Goal: Task Accomplishment & Management: Manage account settings

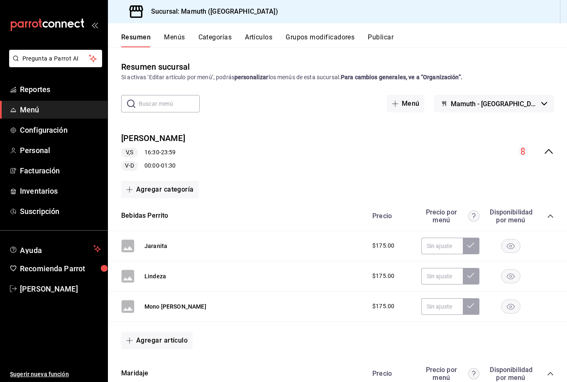
click at [425, 105] on button "Menú" at bounding box center [406, 103] width 38 height 17
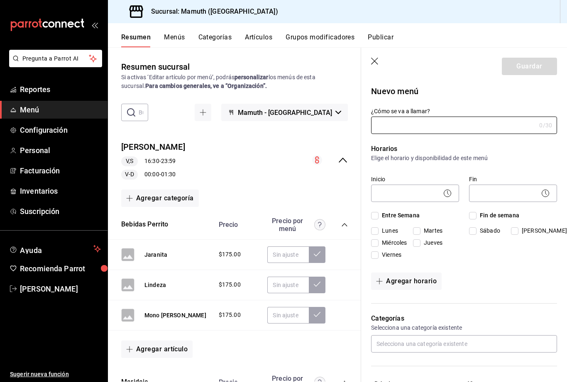
click at [468, 132] on input "¿Cómo se va a llamar?" at bounding box center [453, 125] width 165 height 17
type input "Taberna"
click at [513, 159] on p "Elige el horario y disponibilidad de este menú" at bounding box center [464, 158] width 186 height 8
click at [410, 193] on body "Pregunta a Parrot AI Reportes Menú Configuración Personal Facturación Inventari…" at bounding box center [283, 191] width 567 height 382
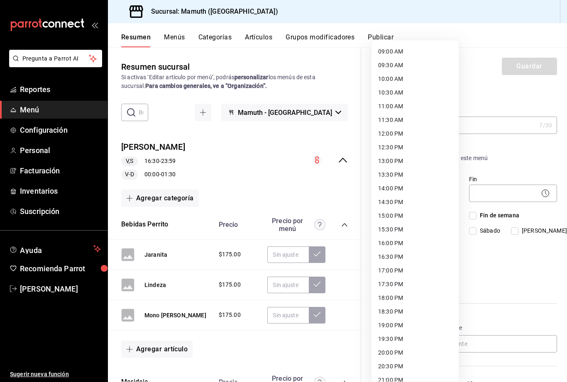
scroll to position [265, 0]
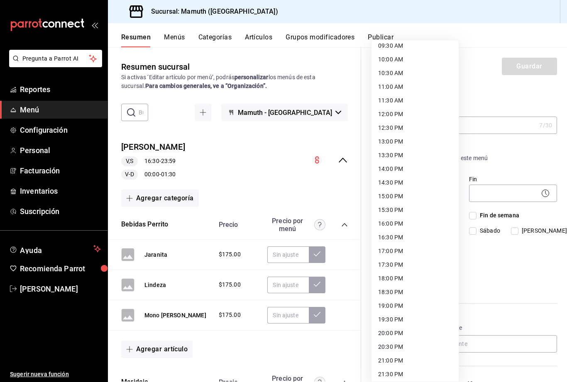
click at [397, 253] on li "17:00 PM" at bounding box center [415, 251] width 87 height 14
type input "17:00"
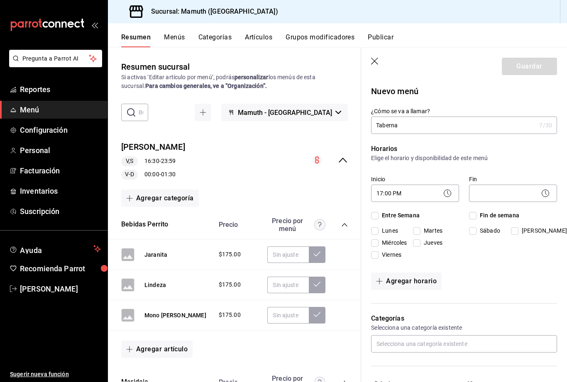
click at [506, 192] on body "Pregunta a Parrot AI Reportes Menú Configuración Personal Facturación Inventari…" at bounding box center [283, 191] width 567 height 382
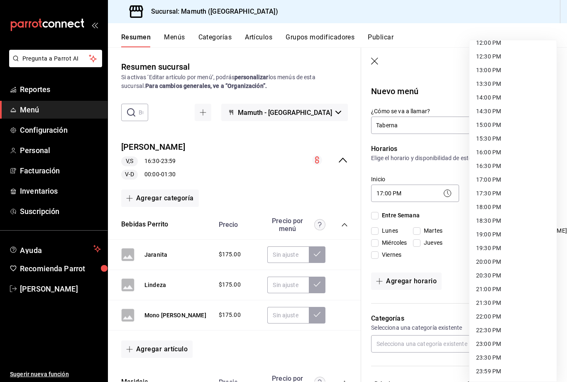
scroll to position [336, 0]
click at [489, 374] on li "23:59 PM" at bounding box center [512, 372] width 87 height 14
type input "23:59"
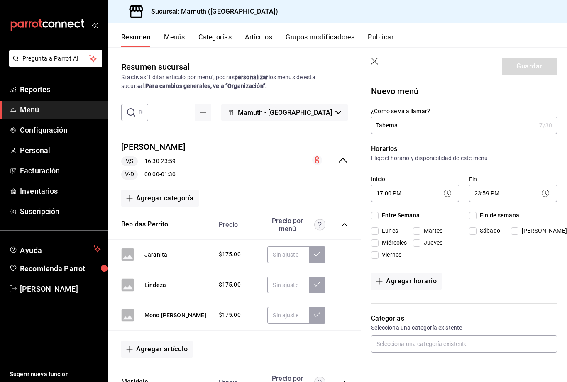
click at [476, 229] on input "Sábado" at bounding box center [472, 230] width 7 height 7
checkbox input "true"
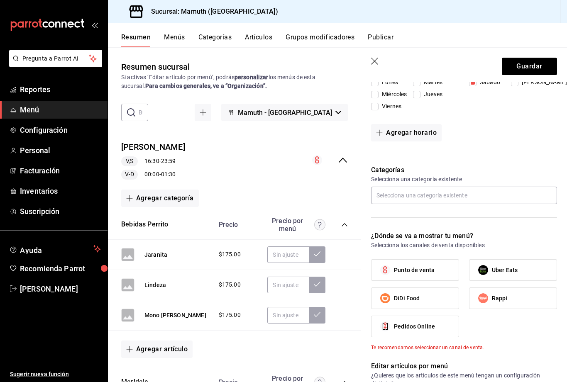
scroll to position [152, 0]
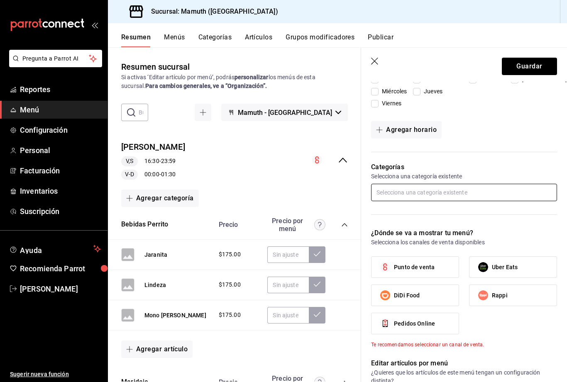
click at [488, 192] on input "text" at bounding box center [464, 192] width 186 height 17
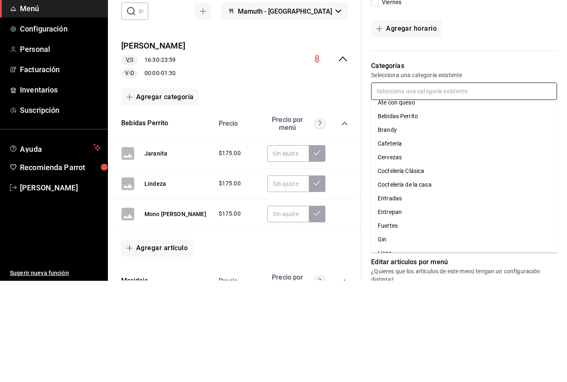
scroll to position [7, 0]
click at [393, 252] on li "Cervezas" at bounding box center [464, 259] width 186 height 14
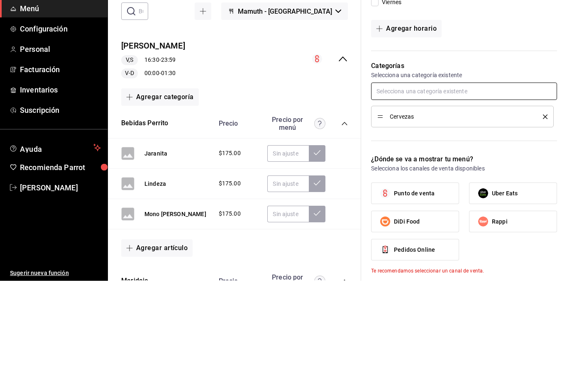
click at [477, 184] on input "text" at bounding box center [464, 192] width 186 height 17
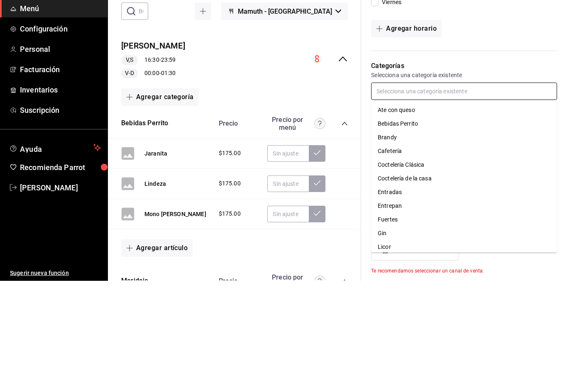
click at [395, 246] on li "Cafetería" at bounding box center [464, 253] width 186 height 14
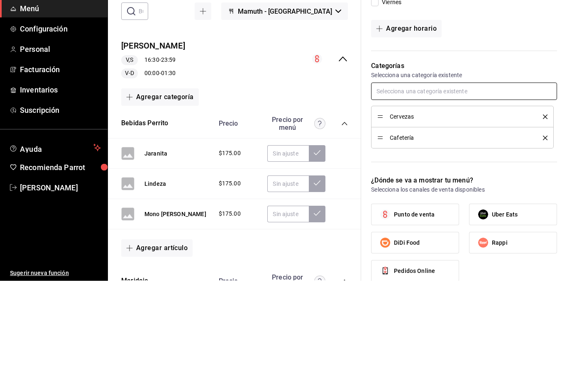
click at [464, 184] on input "text" at bounding box center [464, 192] width 186 height 17
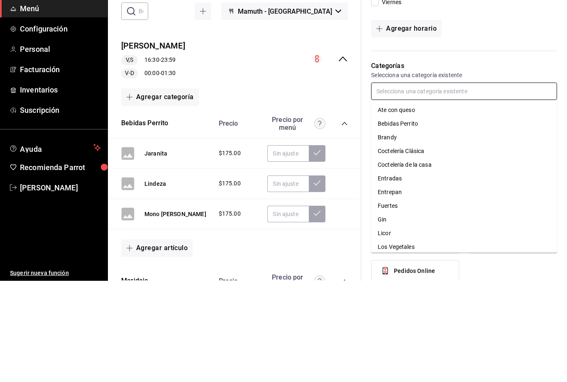
click at [387, 232] on li "Brandy" at bounding box center [464, 239] width 186 height 14
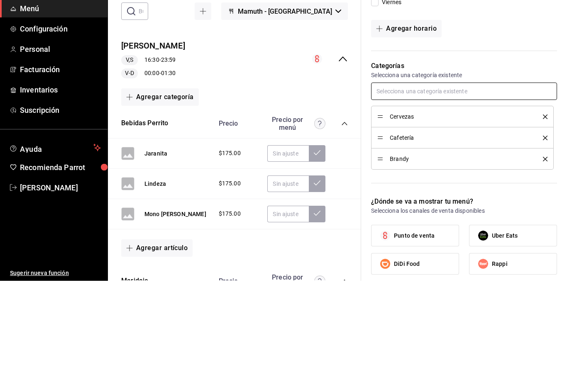
click at [462, 184] on input "text" at bounding box center [464, 192] width 186 height 17
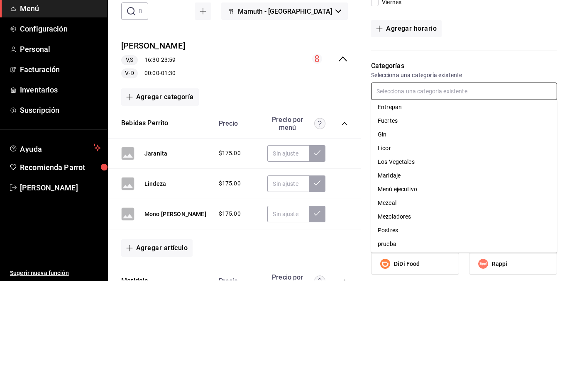
scroll to position [72, 0]
click at [386, 229] on li "Gin" at bounding box center [464, 236] width 186 height 14
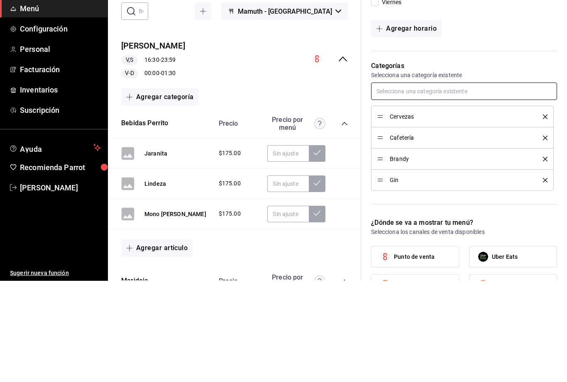
click at [447, 184] on input "text" at bounding box center [464, 192] width 186 height 17
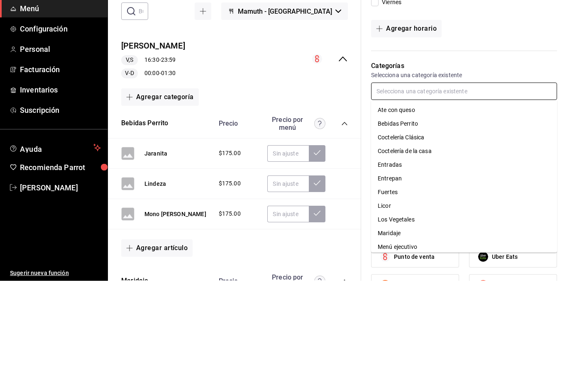
click at [414, 232] on li "Coctelería Clásica" at bounding box center [464, 239] width 186 height 14
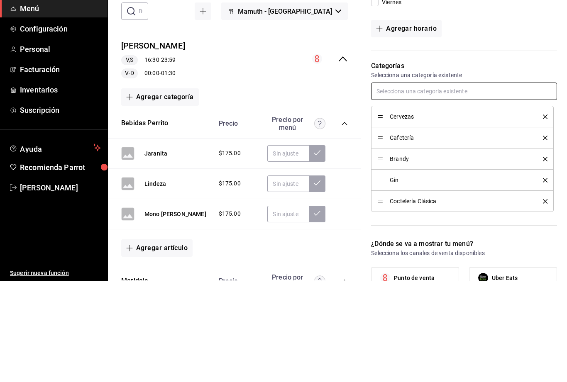
click at [466, 184] on input "text" at bounding box center [464, 192] width 186 height 17
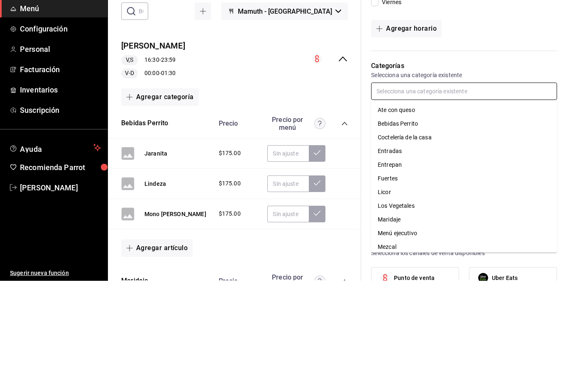
scroll to position [0, 0]
click at [426, 232] on li "Coctelería de la casa" at bounding box center [464, 239] width 186 height 14
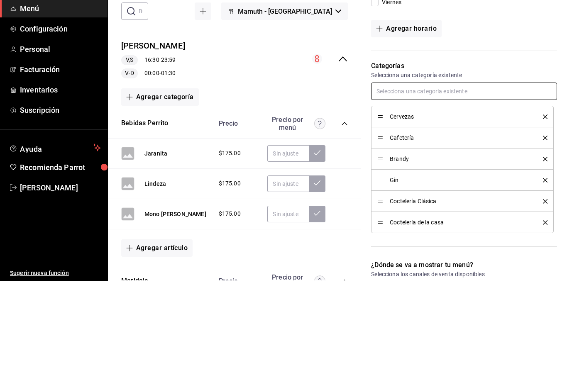
click at [468, 184] on input "text" at bounding box center [464, 192] width 186 height 17
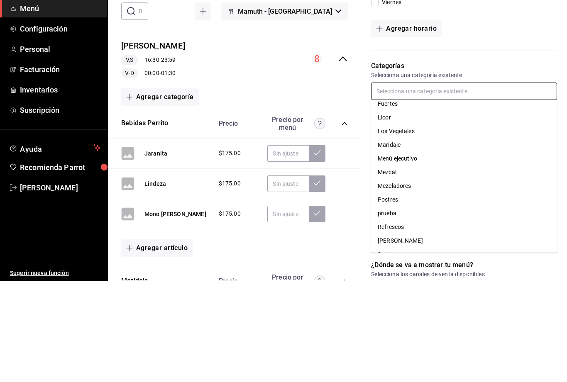
scroll to position [61, 0]
click at [388, 213] on li "Licor" at bounding box center [464, 220] width 186 height 14
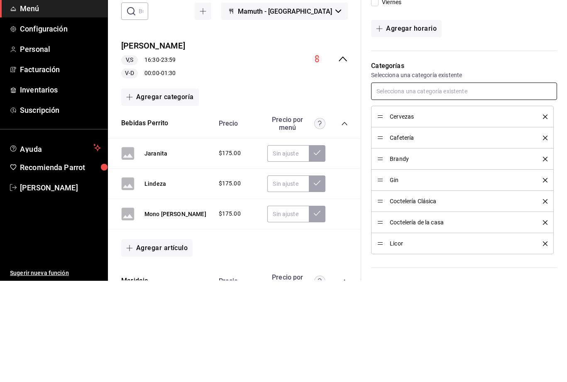
click at [472, 184] on input "text" at bounding box center [464, 192] width 186 height 17
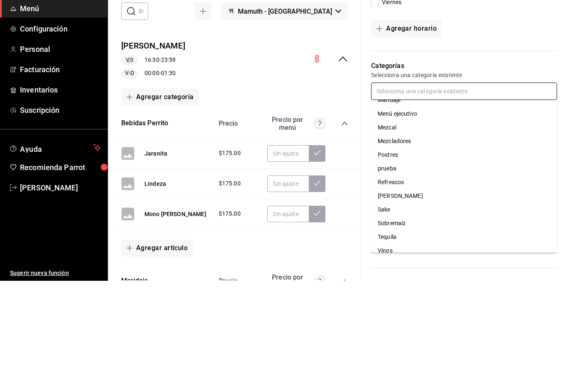
scroll to position [93, 0]
click at [391, 222] on li "Mezcal" at bounding box center [464, 229] width 186 height 14
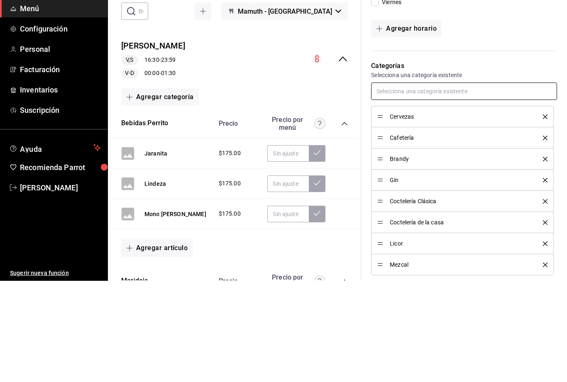
click at [464, 184] on input "text" at bounding box center [464, 192] width 186 height 17
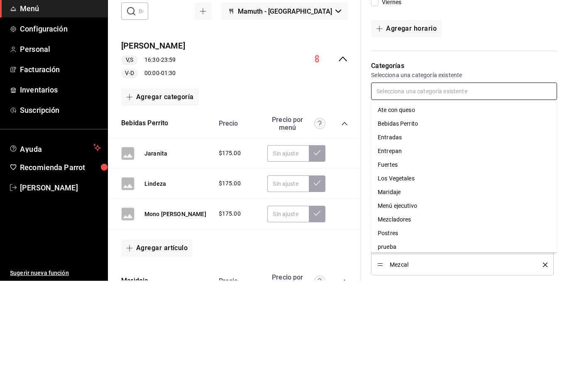
click at [463, 184] on input "text" at bounding box center [464, 192] width 186 height 17
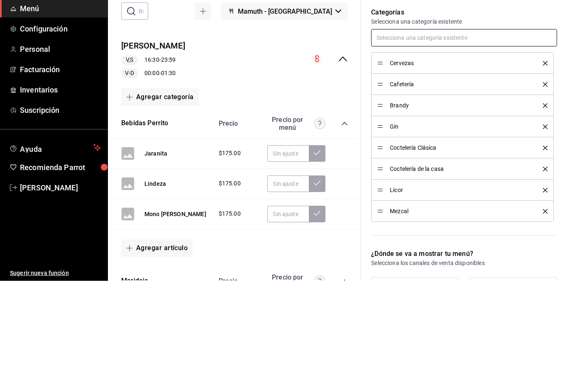
scroll to position [159, 0]
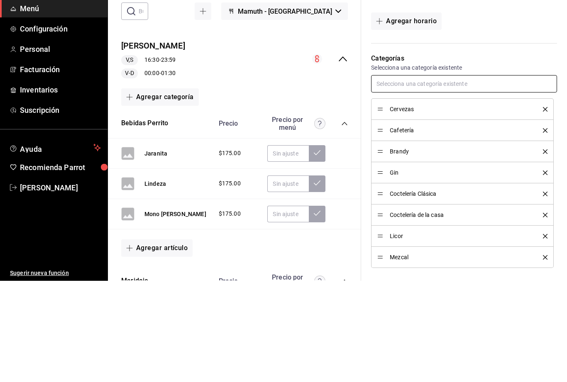
click at [472, 176] on input "text" at bounding box center [464, 184] width 186 height 17
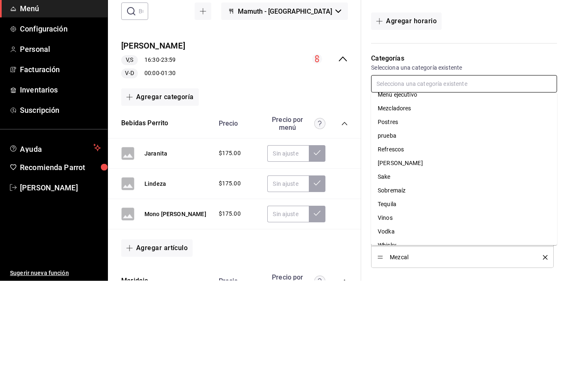
scroll to position [103, 0]
click at [403, 203] on li "Mezcladores" at bounding box center [464, 210] width 186 height 14
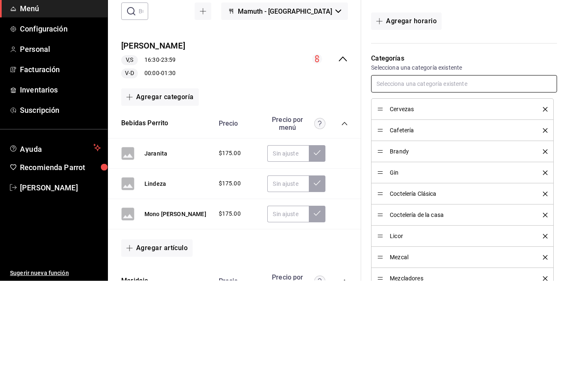
click at [465, 176] on input "text" at bounding box center [464, 184] width 186 height 17
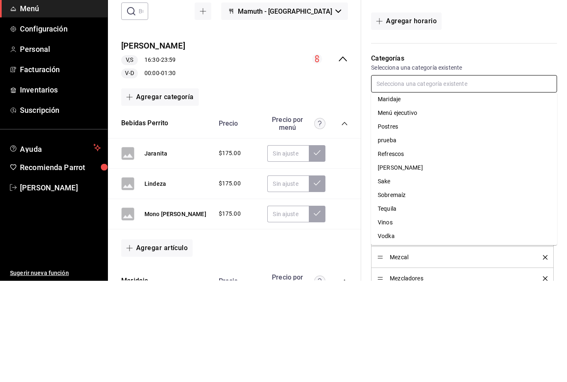
scroll to position [88, 0]
click at [461, 176] on input "text" at bounding box center [464, 184] width 186 height 17
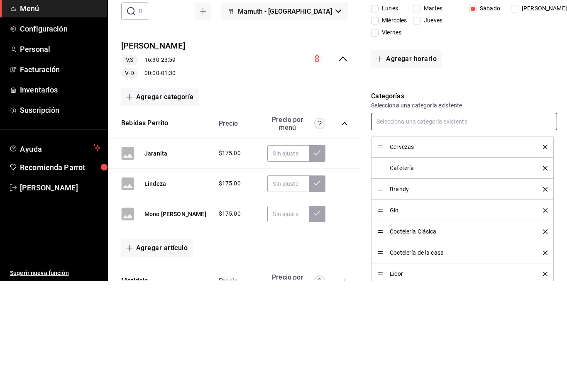
scroll to position [106, 0]
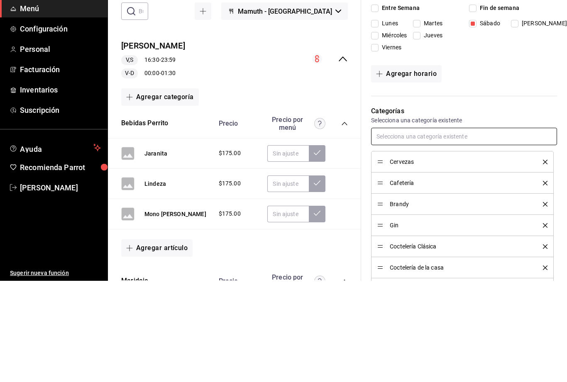
click at [457, 229] on input "text" at bounding box center [464, 237] width 186 height 17
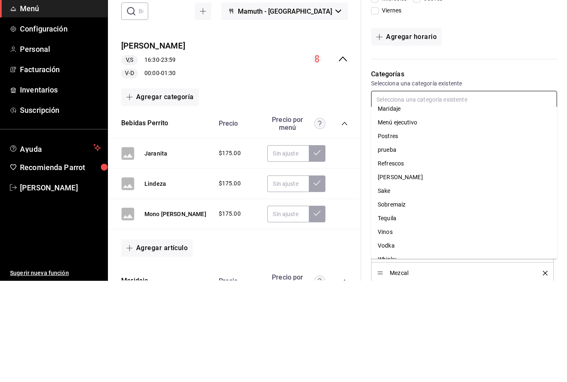
scroll to position [147, 0]
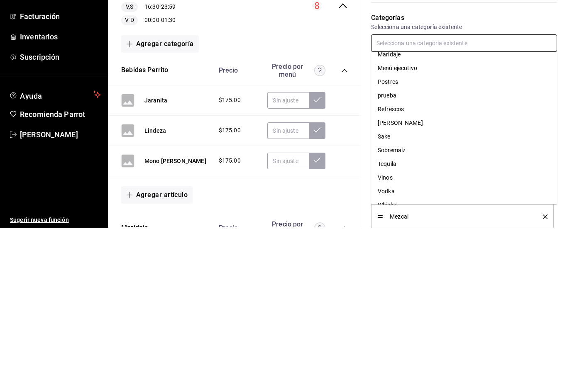
click at [398, 257] on li "Refrescos" at bounding box center [464, 264] width 186 height 14
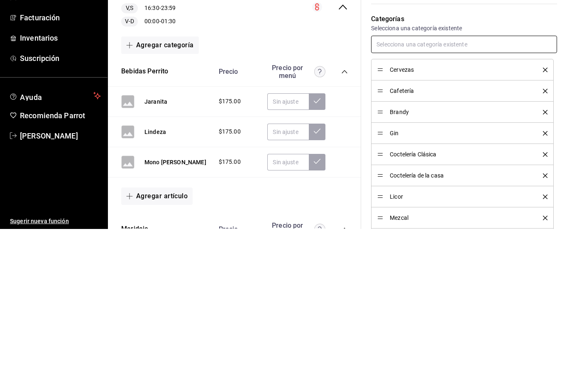
click at [459, 189] on input "text" at bounding box center [464, 197] width 186 height 17
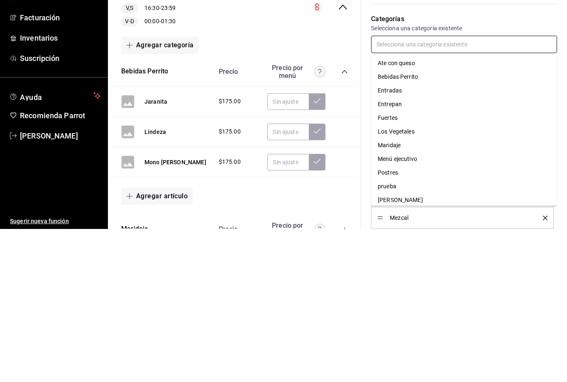
click at [441, 189] on input "text" at bounding box center [464, 197] width 186 height 17
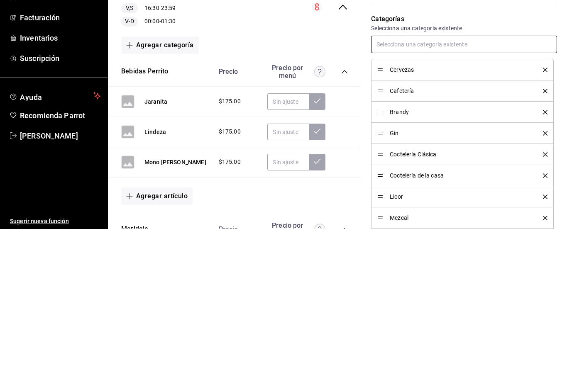
click at [449, 189] on input "text" at bounding box center [464, 197] width 186 height 17
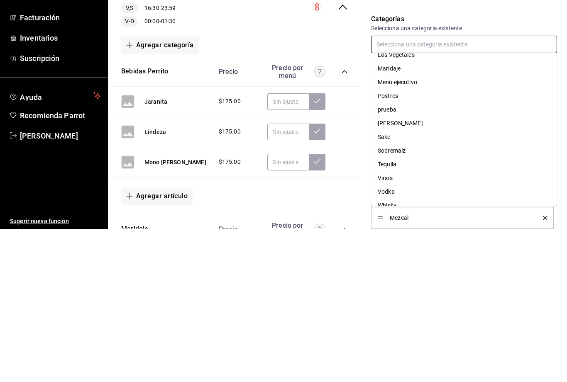
scroll to position [76, 0]
click at [383, 271] on li "[PERSON_NAME]" at bounding box center [464, 278] width 186 height 14
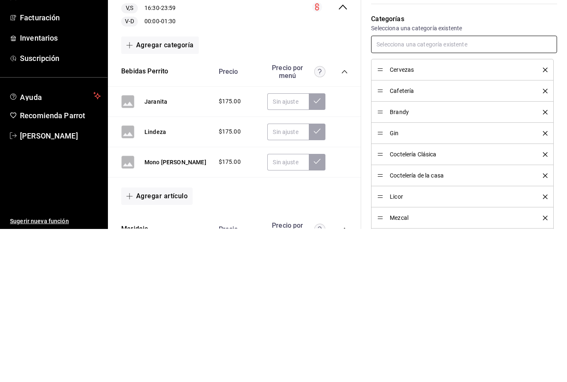
click at [449, 189] on input "text" at bounding box center [464, 197] width 186 height 17
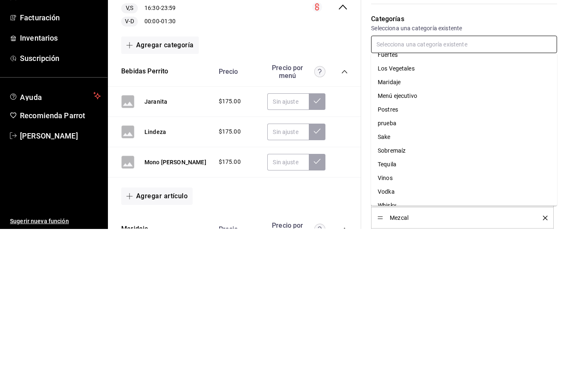
scroll to position [62, 0]
click at [389, 284] on li "Sake" at bounding box center [464, 291] width 186 height 14
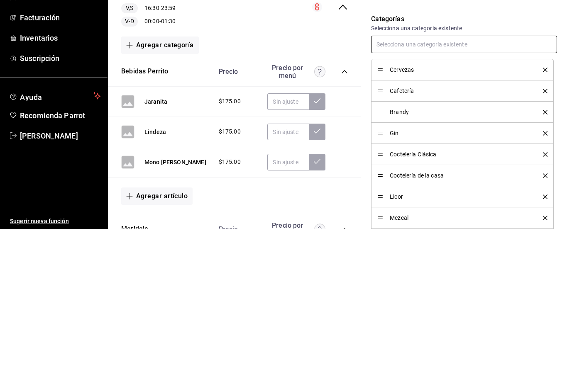
click at [463, 189] on input "text" at bounding box center [464, 197] width 186 height 17
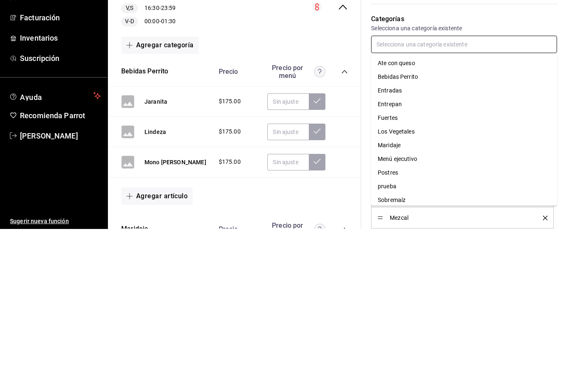
click at [455, 189] on input "text" at bounding box center [464, 197] width 186 height 17
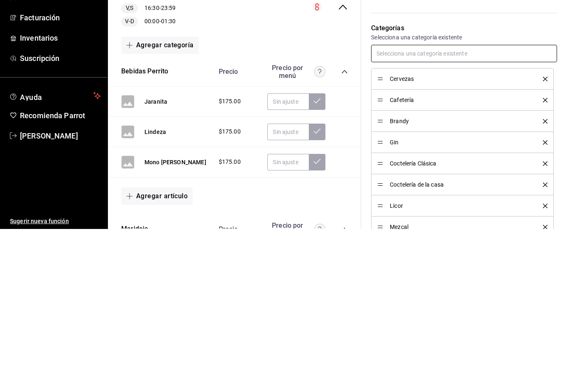
scroll to position [136, 0]
click at [474, 199] on input "text" at bounding box center [464, 207] width 186 height 17
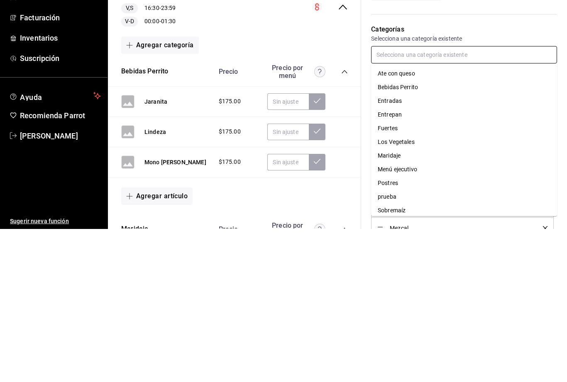
click at [481, 220] on li "Ate con queso" at bounding box center [464, 227] width 186 height 14
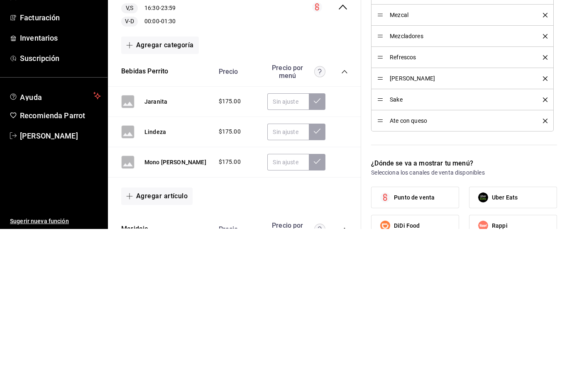
scroll to position [350, 0]
click at [545, 271] on icon "delete" at bounding box center [545, 273] width 5 height 5
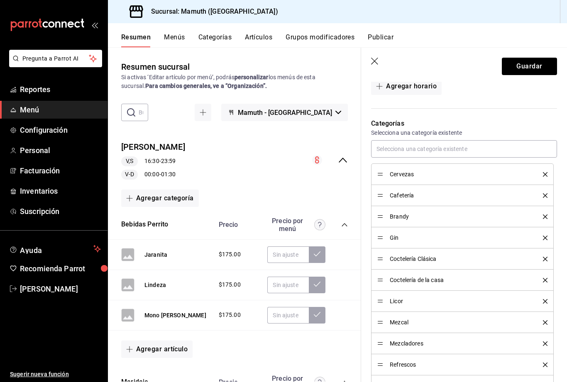
scroll to position [202, 0]
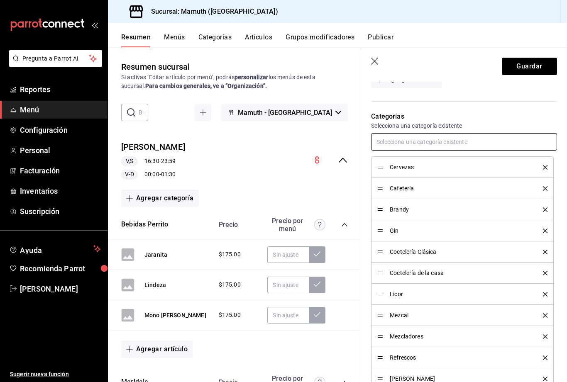
click at [465, 140] on input "text" at bounding box center [464, 141] width 186 height 17
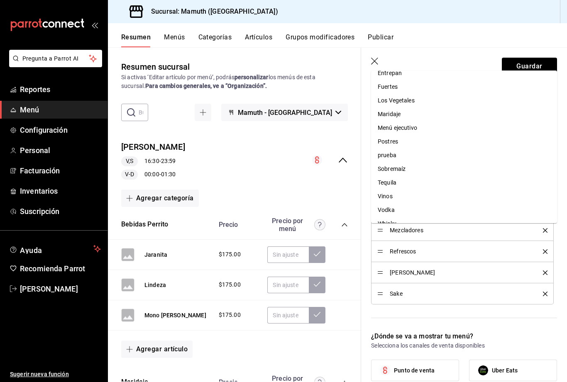
scroll to position [309, 0]
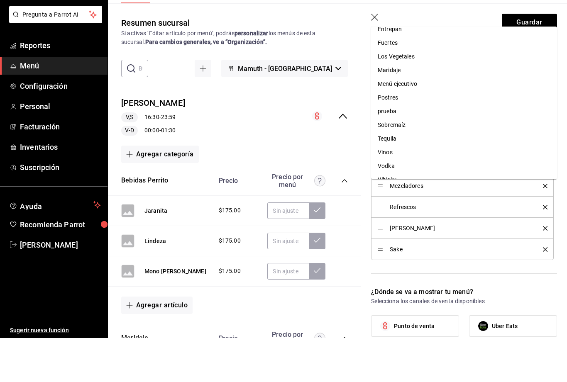
click at [390, 176] on li "Tequila" at bounding box center [464, 183] width 186 height 14
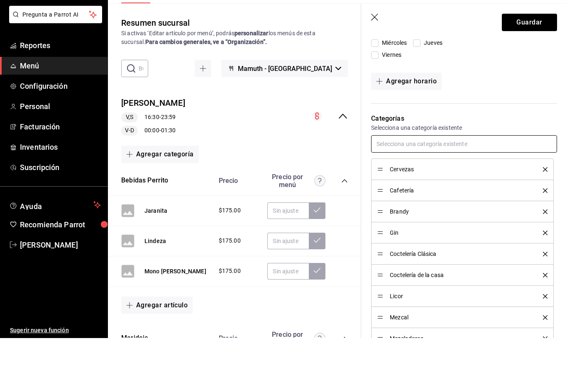
scroll to position [174, 0]
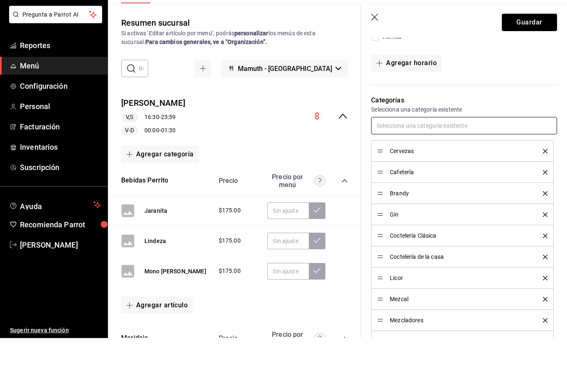
click at [449, 161] on input "text" at bounding box center [464, 169] width 186 height 17
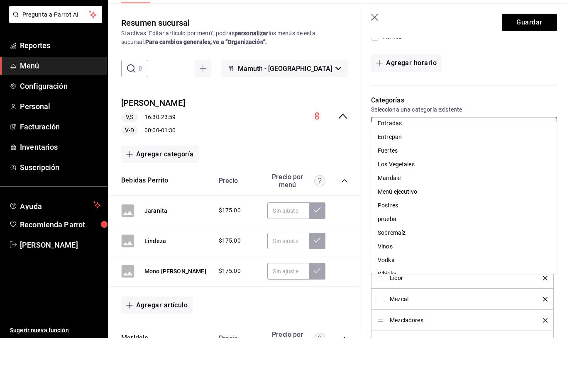
scroll to position [0, 0]
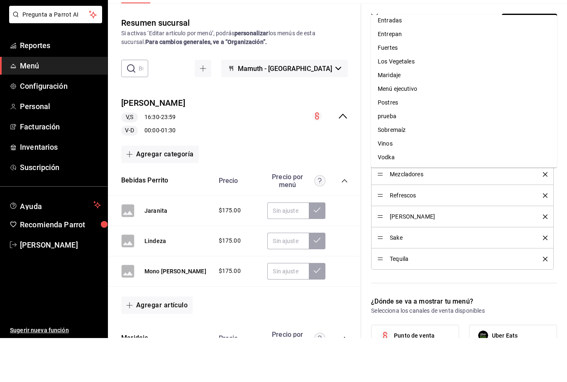
click at [390, 181] on li "Vinos" at bounding box center [464, 188] width 186 height 14
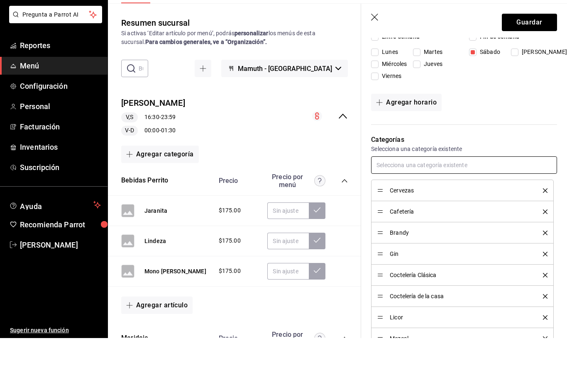
click at [433, 200] on input "text" at bounding box center [464, 208] width 186 height 17
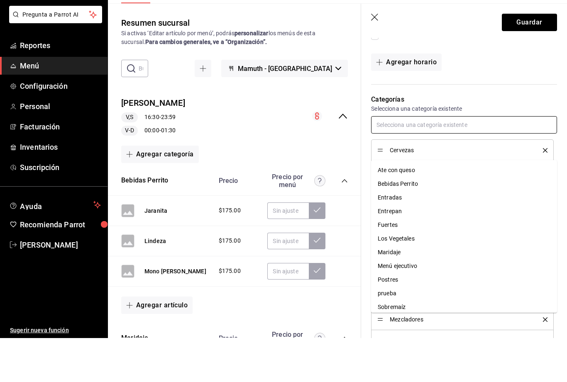
click at [449, 160] on input "text" at bounding box center [464, 168] width 186 height 17
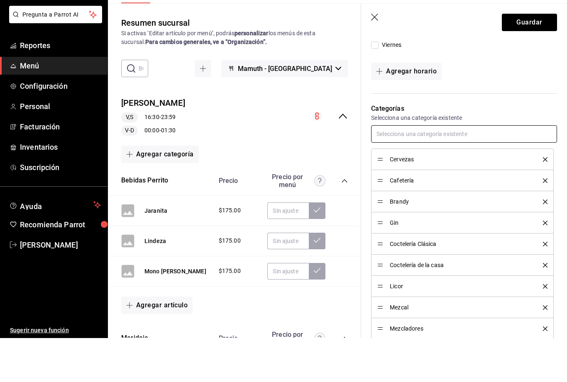
click at [442, 169] on input "text" at bounding box center [464, 177] width 186 height 17
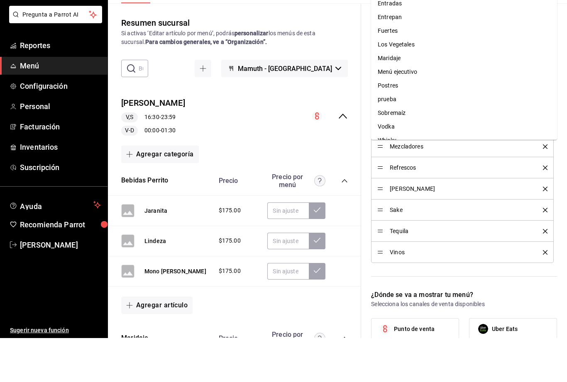
click at [388, 164] on li "Vodka" at bounding box center [464, 171] width 186 height 14
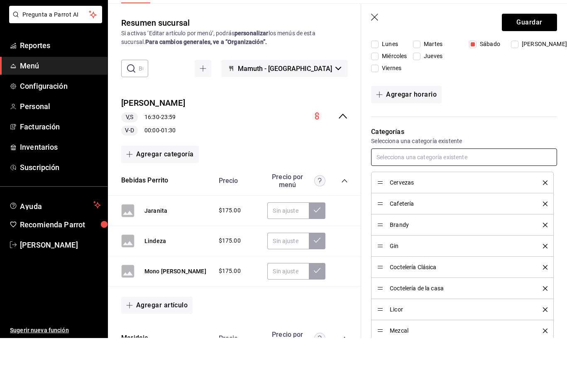
click at [436, 193] on input "text" at bounding box center [464, 201] width 186 height 17
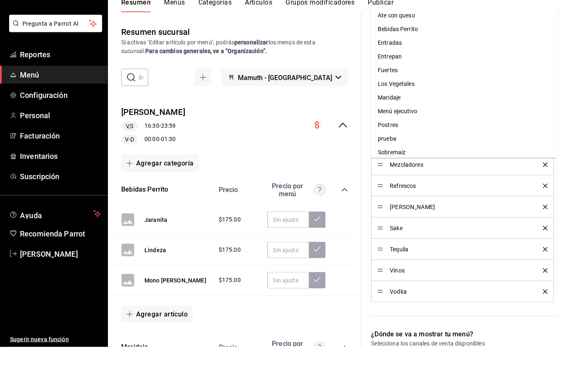
click at [394, 194] on li "Whisky" at bounding box center [464, 201] width 186 height 14
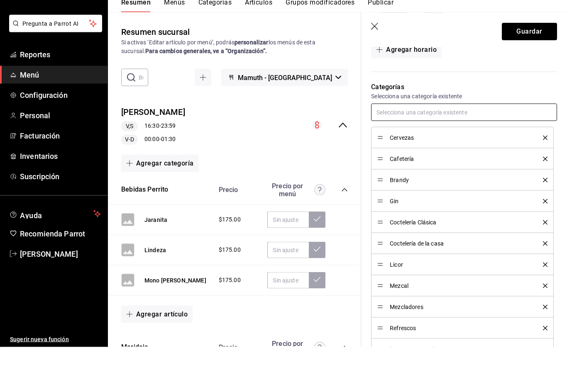
click at [467, 139] on input "text" at bounding box center [464, 147] width 186 height 17
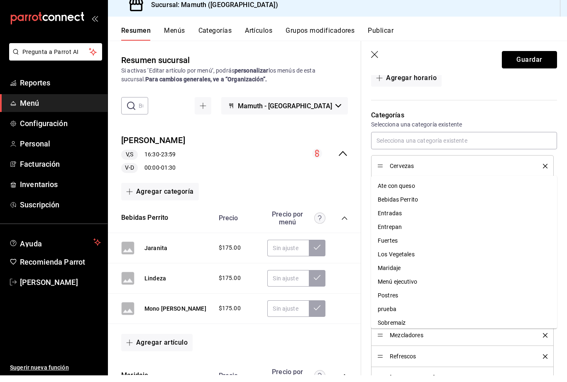
click at [527, 58] on button "Guardar" at bounding box center [529, 66] width 55 height 17
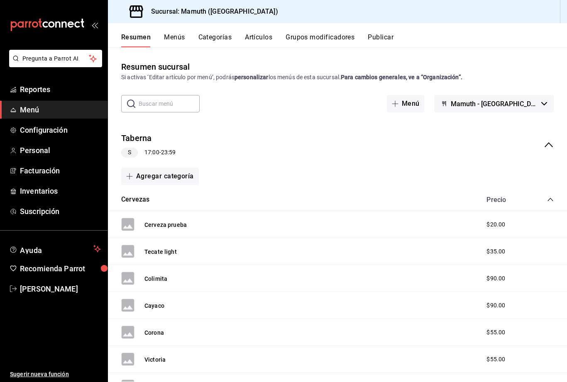
click at [242, 373] on div "Pacifico $60.00" at bounding box center [337, 386] width 459 height 27
click at [55, 109] on span "Menú" at bounding box center [60, 109] width 81 height 11
click at [39, 136] on link "Configuración" at bounding box center [54, 130] width 108 height 18
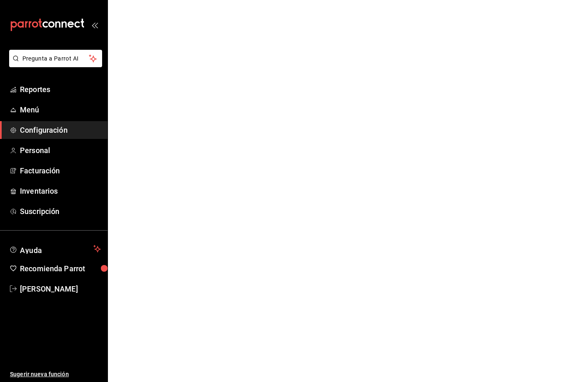
click at [38, 109] on span "Menú" at bounding box center [60, 109] width 81 height 11
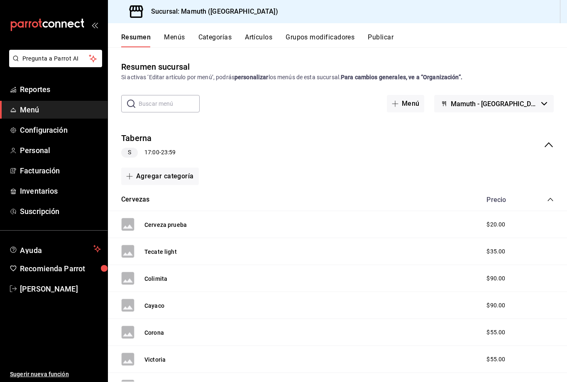
click at [171, 38] on button "Menús" at bounding box center [174, 40] width 21 height 14
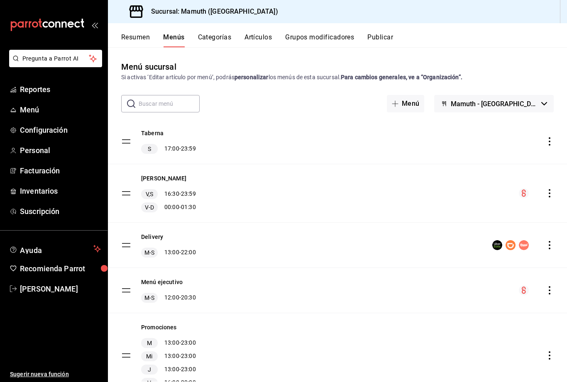
click at [549, 192] on icon "actions" at bounding box center [549, 193] width 8 height 8
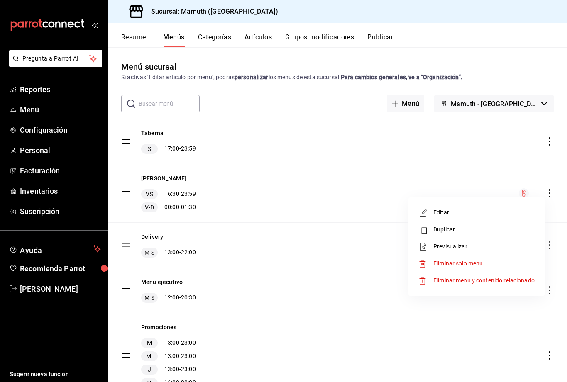
click at [274, 180] on div at bounding box center [283, 191] width 567 height 382
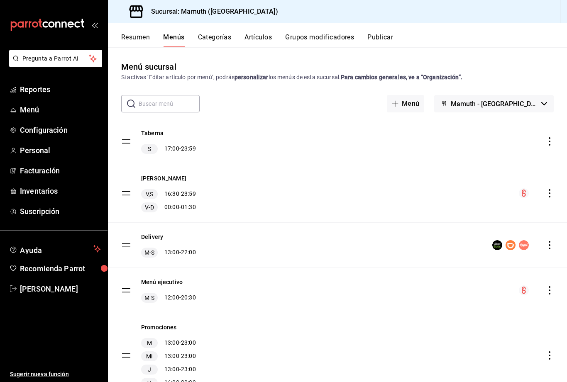
click at [120, 198] on div "[PERSON_NAME],S 16:30 - 23:59 V-D 00:00 - 01:30" at bounding box center [337, 193] width 459 height 58
click at [259, 42] on button "Artículos" at bounding box center [257, 40] width 27 height 14
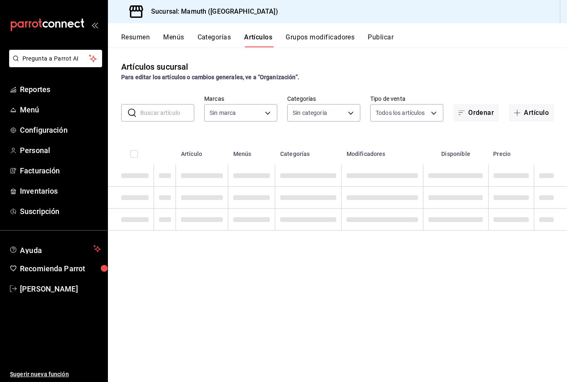
type input "f1bb6157-6a37-46fd-b908-fd0c3bf6e21b"
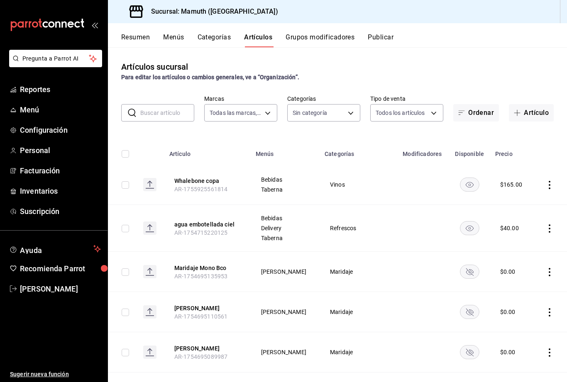
type input "0fde0ade-df01-49d3-ad7a-33c47a67e4ab,6188b655-2fbe-4380-bdec-5546ff496334,a5710…"
click at [533, 116] on button "Artículo" at bounding box center [531, 112] width 45 height 17
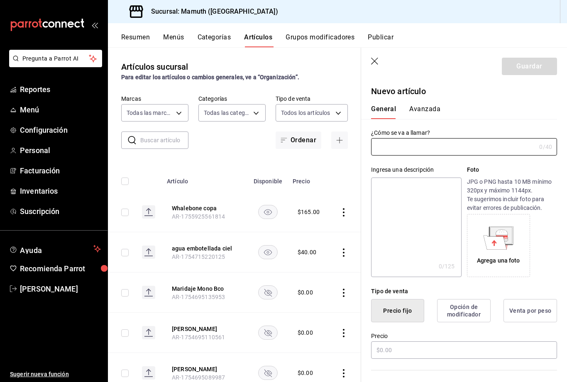
click at [420, 146] on input "text" at bounding box center [453, 147] width 165 height 17
type input "Aceitunas taberna"
click at [516, 106] on div "General [PERSON_NAME]" at bounding box center [459, 112] width 176 height 14
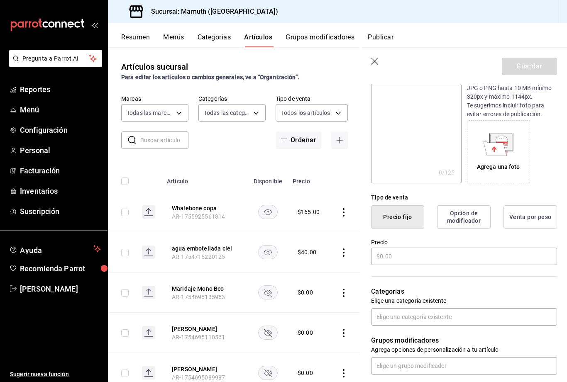
scroll to position [122, 0]
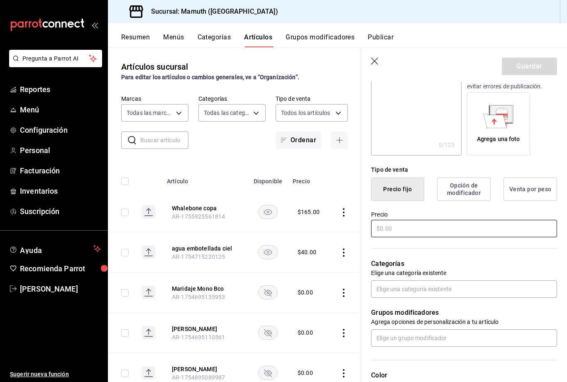
click at [402, 233] on input "text" at bounding box center [464, 228] width 186 height 17
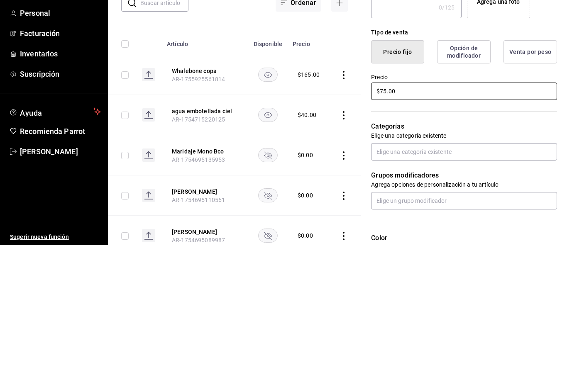
type input "$75.00"
click at [488, 281] on input "text" at bounding box center [464, 289] width 186 height 17
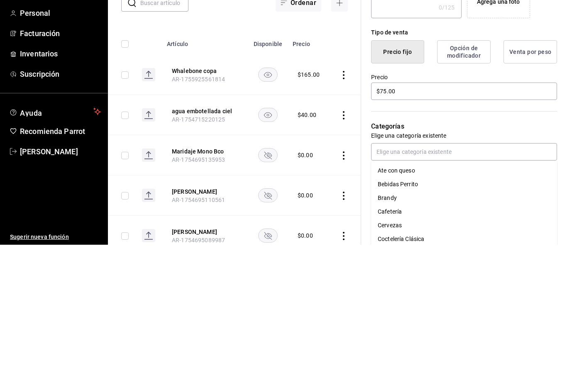
click at [524, 259] on p "Categorías" at bounding box center [464, 264] width 186 height 10
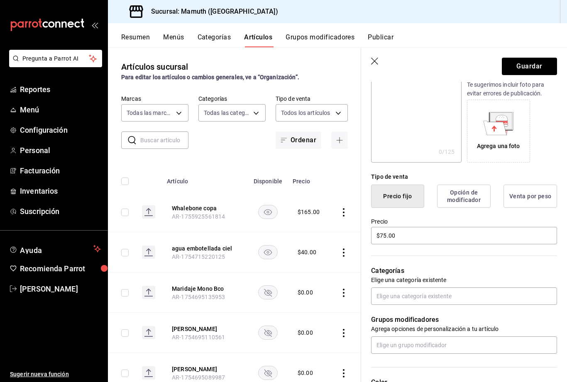
scroll to position [110, 0]
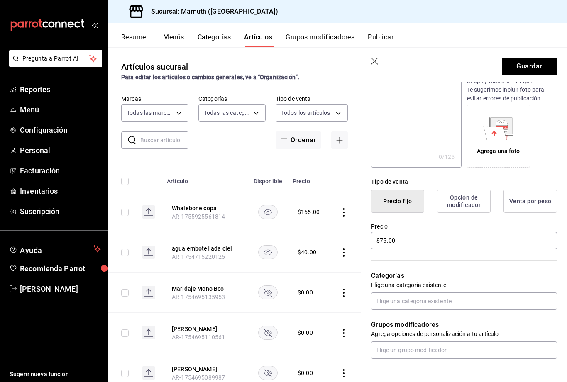
click at [375, 60] on icon "button" at bounding box center [375, 62] width 8 height 8
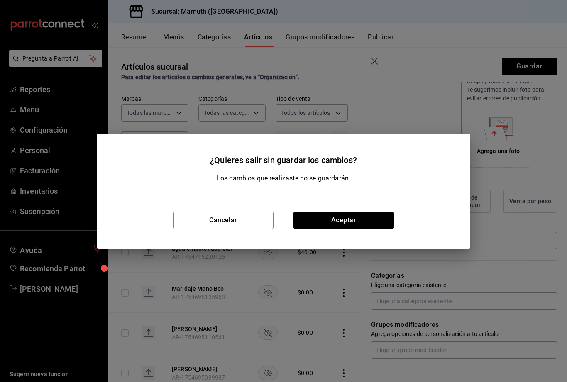
click at [340, 222] on button "Aceptar" at bounding box center [343, 220] width 100 height 17
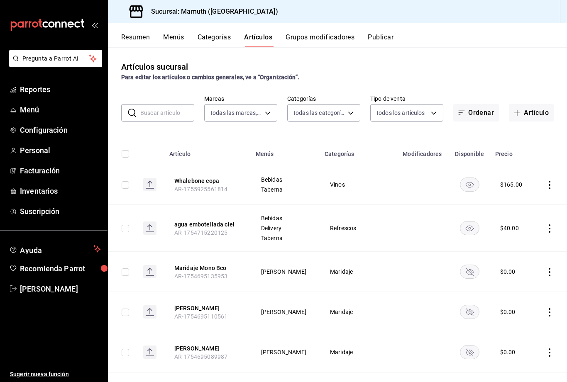
click at [34, 111] on span "Menú" at bounding box center [60, 109] width 81 height 11
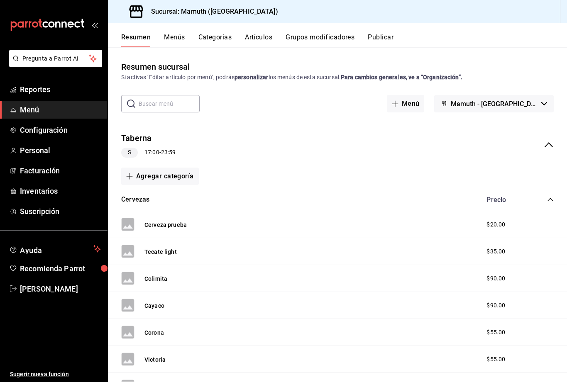
click at [37, 114] on span "Menú" at bounding box center [60, 109] width 81 height 11
click at [20, 105] on span "Menú" at bounding box center [60, 109] width 81 height 11
click at [76, 117] on link "Menú" at bounding box center [54, 110] width 108 height 18
click at [51, 152] on span "Personal" at bounding box center [60, 150] width 81 height 11
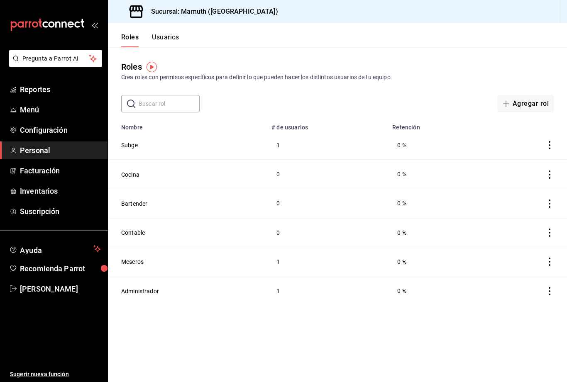
click at [39, 109] on span "Menú" at bounding box center [60, 109] width 81 height 11
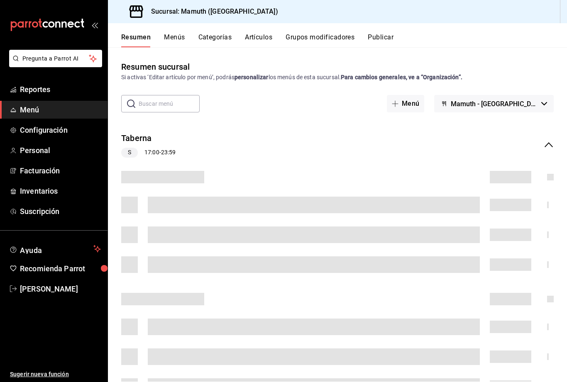
click at [215, 36] on button "Categorías" at bounding box center [215, 40] width 34 height 14
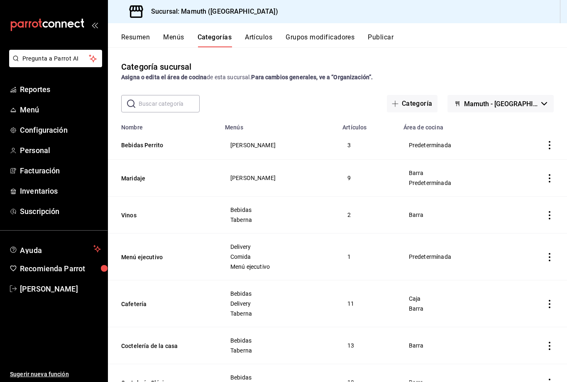
click at [437, 105] on button "Categoría" at bounding box center [412, 103] width 51 height 17
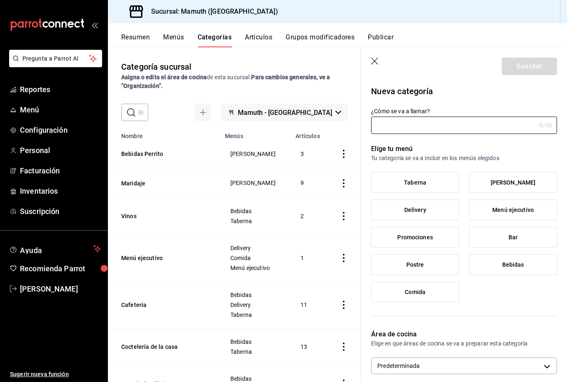
click at [425, 122] on input "¿Cómo se va a llamar?" at bounding box center [453, 125] width 165 height 17
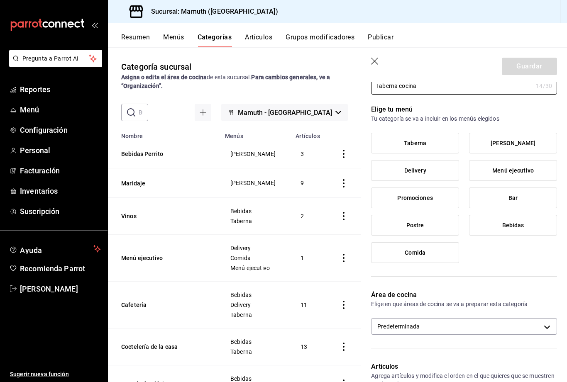
scroll to position [40, 0]
type input "Taberna cocina"
click at [425, 146] on label "Taberna" at bounding box center [415, 143] width 87 height 20
click at [0, 0] on input "Taberna" at bounding box center [0, 0] width 0 height 0
click at [534, 65] on button "Guardar" at bounding box center [529, 66] width 55 height 17
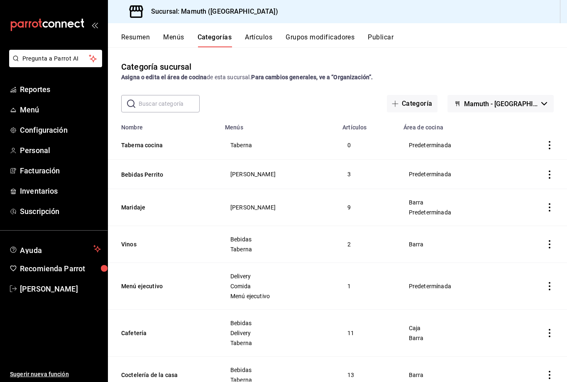
click at [261, 39] on button "Artículos" at bounding box center [258, 40] width 27 height 14
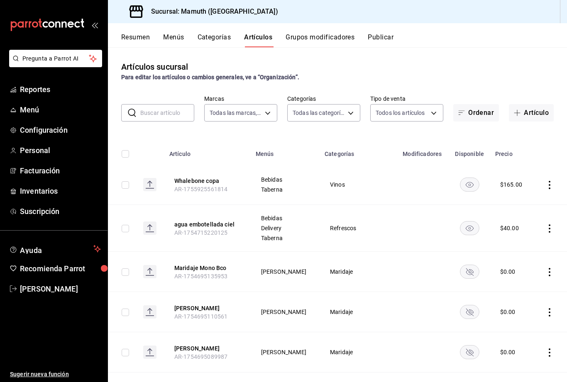
type input "f1bb6157-6a37-46fd-b908-fd0c3bf6e21b"
type input "c7f19a4b-0fe7-43af-a536-6ffdf44c1819,0fde0ade-df01-49d3-ad7a-33c47a67e4ab,6188b…"
click at [532, 110] on button "Artículo" at bounding box center [531, 112] width 45 height 17
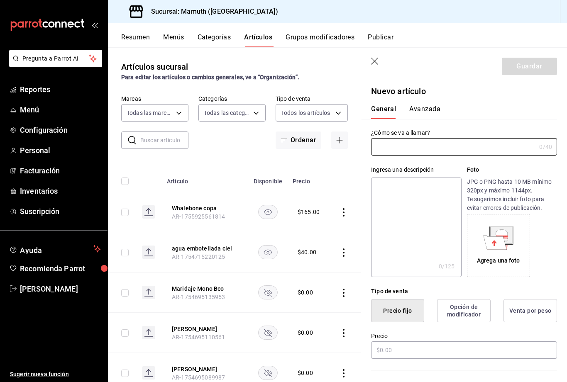
click at [416, 144] on input "text" at bounding box center [453, 147] width 165 height 17
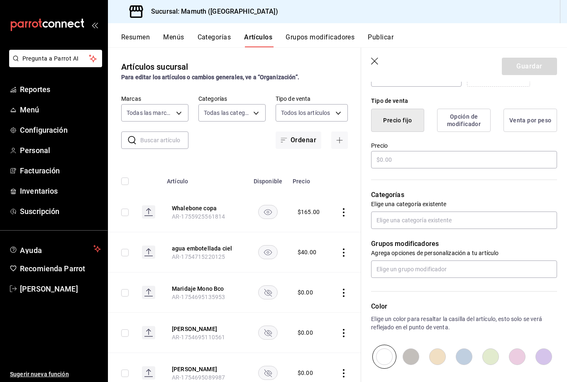
scroll to position [191, 0]
type input "Aceitunas taberna"
click at [414, 167] on input "text" at bounding box center [464, 159] width 186 height 17
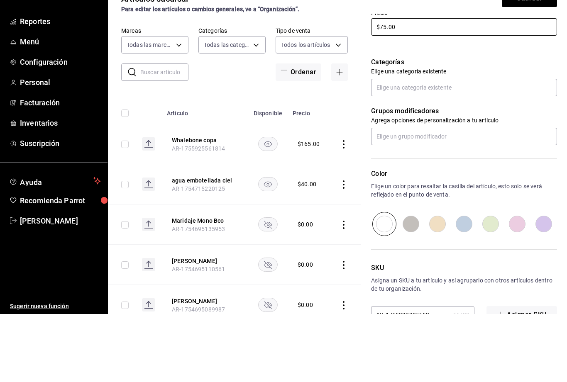
scroll to position [255, 0]
type input "$75.00"
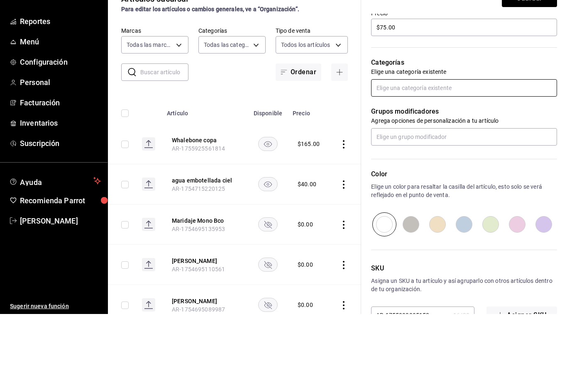
click at [474, 147] on input "text" at bounding box center [464, 155] width 186 height 17
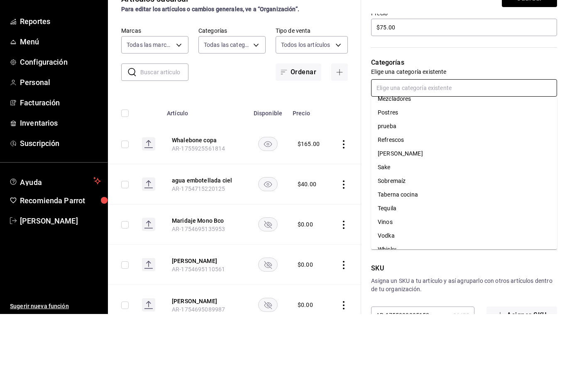
scroll to position [227, 0]
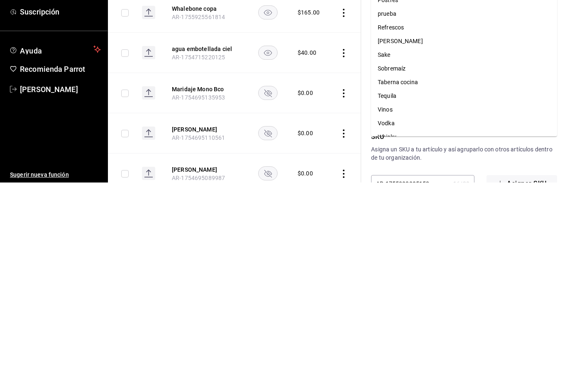
click at [436, 345] on p "Asigna un SKU a tu artículo y así agruparlo con otros artículos dentro de tu or…" at bounding box center [464, 353] width 186 height 17
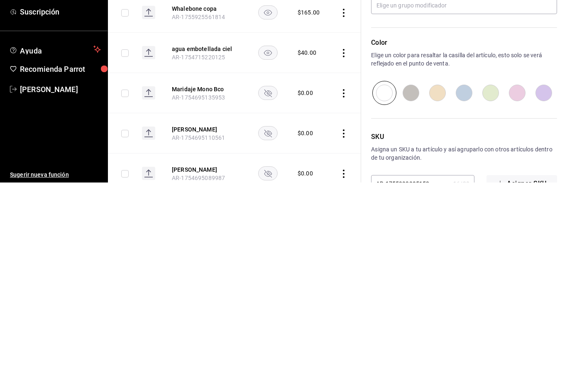
scroll to position [27, 0]
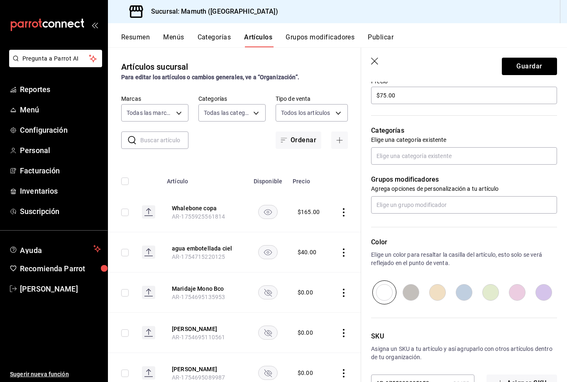
click at [379, 60] on icon "button" at bounding box center [375, 62] width 8 height 8
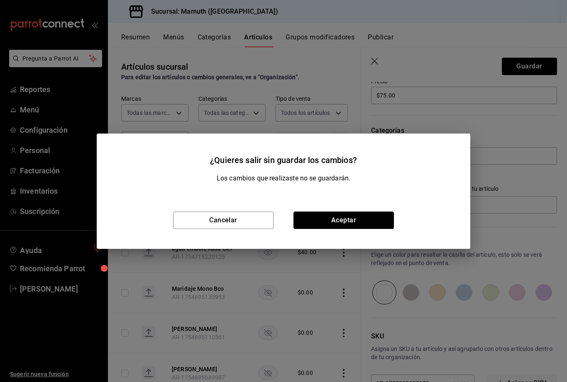
click at [343, 222] on button "Aceptar" at bounding box center [343, 220] width 100 height 17
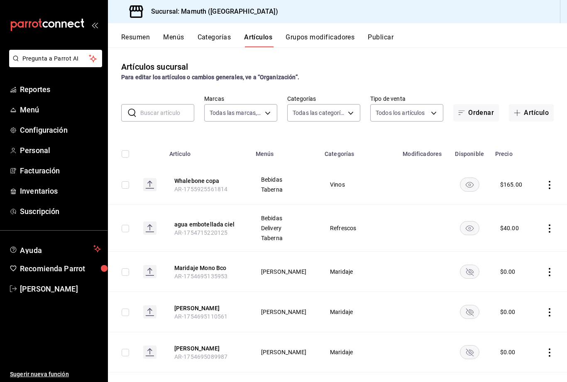
click at [34, 107] on span "Menú" at bounding box center [60, 109] width 81 height 11
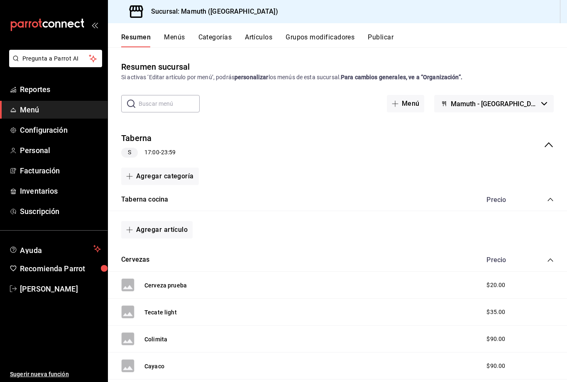
click at [179, 168] on button "Agregar categoría" at bounding box center [160, 176] width 78 height 17
click at [172, 171] on li "Categoría existente" at bounding box center [156, 171] width 71 height 20
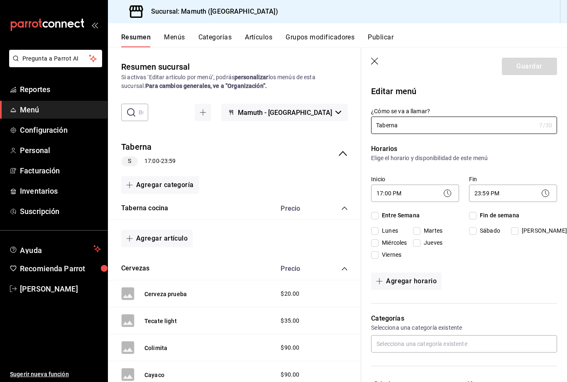
checkbox input "true"
click at [40, 135] on span "Configuración" at bounding box center [60, 130] width 81 height 11
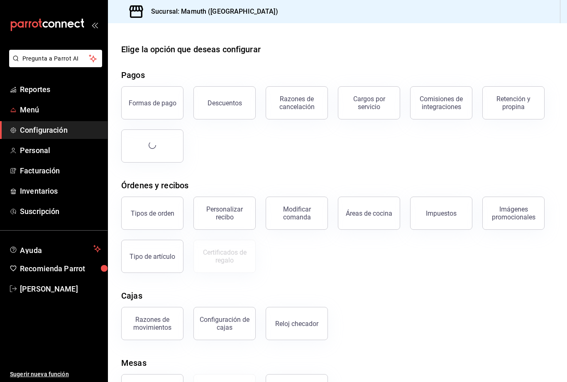
click at [38, 110] on span "Menú" at bounding box center [60, 109] width 81 height 11
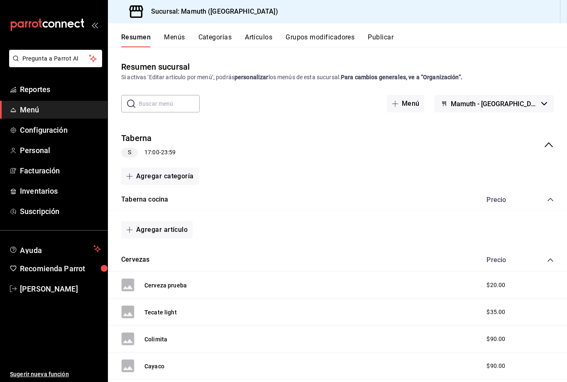
click at [39, 93] on span "Reportes" at bounding box center [60, 89] width 81 height 11
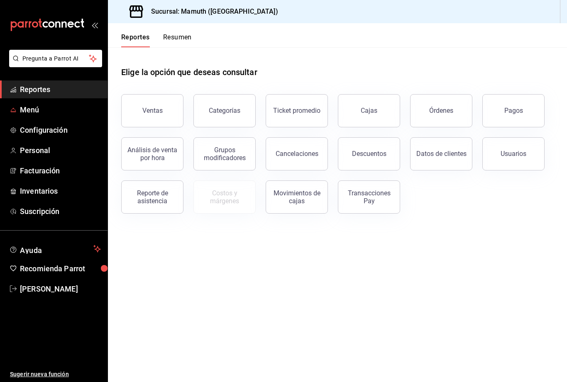
click at [43, 109] on span "Menú" at bounding box center [60, 109] width 81 height 11
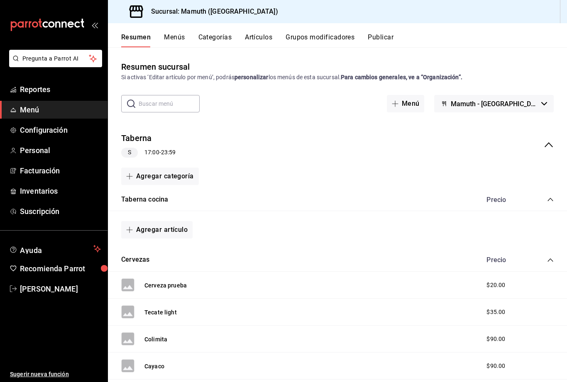
click at [27, 112] on span "Menú" at bounding box center [60, 109] width 81 height 11
click at [310, 126] on div "Taberna S 17:00 - 23:59" at bounding box center [337, 145] width 459 height 39
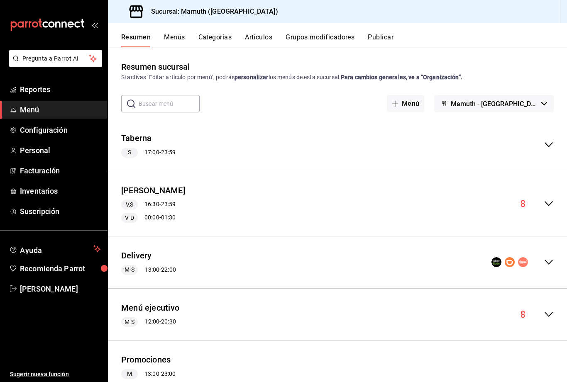
click at [145, 132] on button "Taberna" at bounding box center [136, 138] width 31 height 12
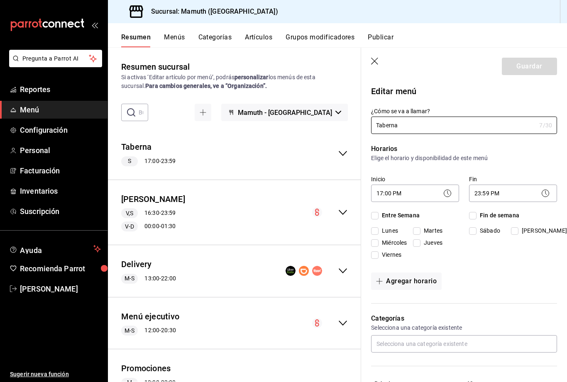
checkbox input "true"
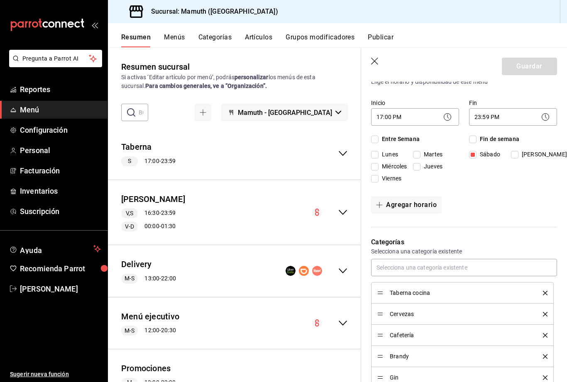
scroll to position [77, 0]
click at [432, 285] on li "Taberna cocina" at bounding box center [462, 292] width 183 height 22
click at [420, 289] on span "Taberna cocina" at bounding box center [460, 292] width 141 height 6
click at [413, 290] on span "Taberna cocina" at bounding box center [460, 292] width 141 height 6
click at [32, 112] on span "Menú" at bounding box center [60, 109] width 81 height 11
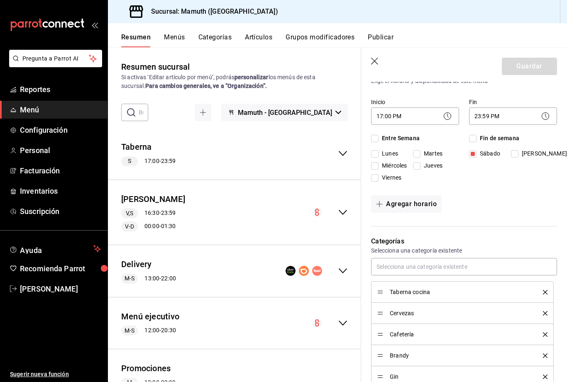
type input "1755994068296"
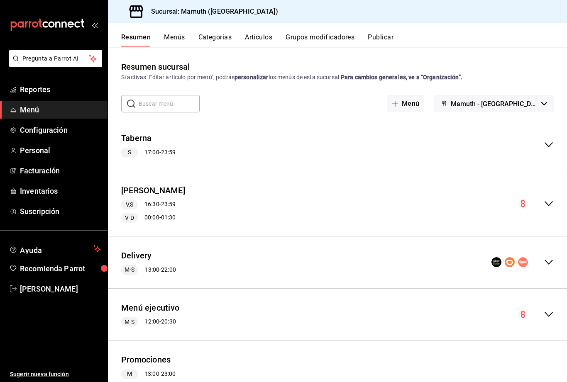
checkbox input "false"
click at [38, 112] on span "Menú" at bounding box center [60, 109] width 81 height 11
click at [51, 113] on span "Menú" at bounding box center [60, 109] width 81 height 11
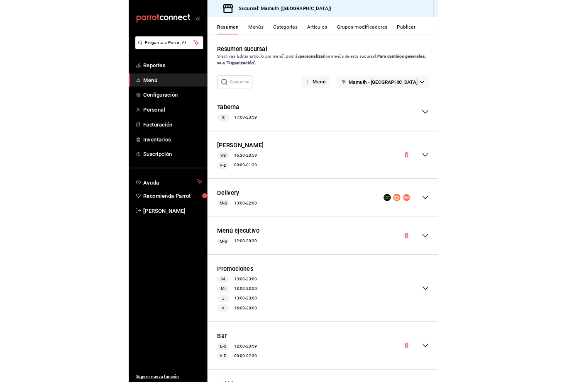
scroll to position [27, 0]
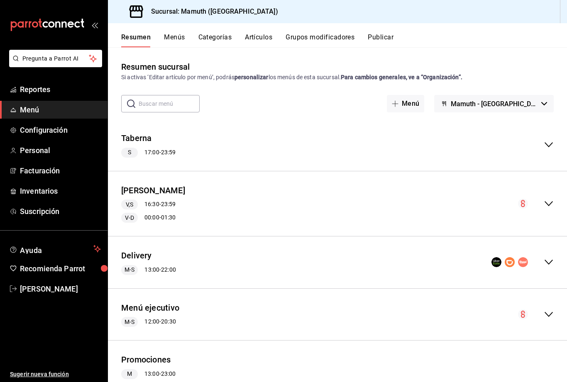
click at [37, 104] on link "Menú" at bounding box center [54, 110] width 108 height 18
click at [69, 112] on span "Menú" at bounding box center [60, 109] width 81 height 11
click at [54, 170] on span "Facturación" at bounding box center [60, 170] width 81 height 11
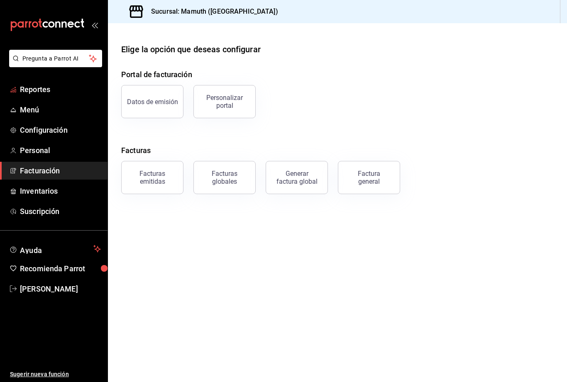
click at [32, 90] on span "Reportes" at bounding box center [60, 89] width 81 height 11
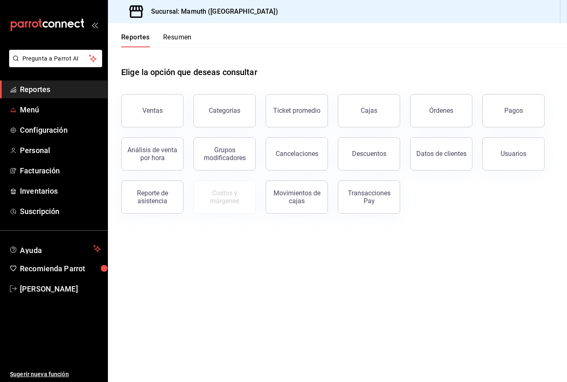
click at [34, 115] on span "Menú" at bounding box center [60, 109] width 81 height 11
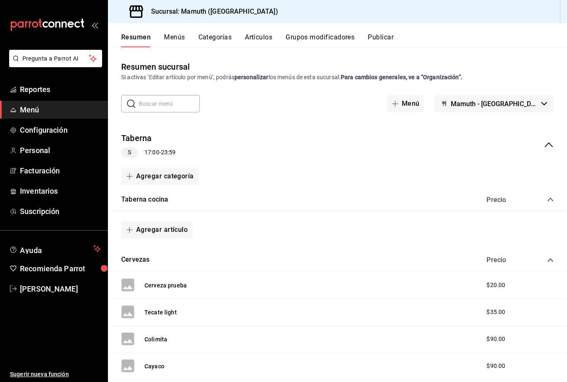
click at [164, 195] on button "Taberna cocina" at bounding box center [144, 200] width 47 height 10
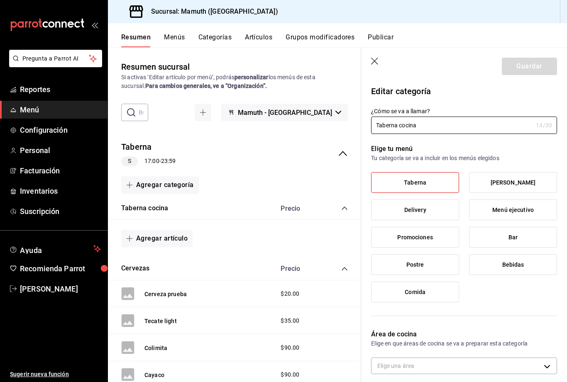
type input "c3a0799a-2d8e-4f14-ba31-d9f80e92386a"
click at [168, 230] on button "Agregar artículo" at bounding box center [156, 238] width 71 height 17
click at [163, 256] on li "Artículo nuevo" at bounding box center [153, 254] width 65 height 20
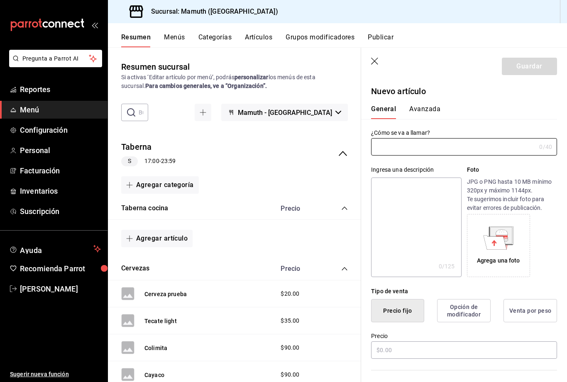
type input "AR-1755994614986"
click at [398, 145] on input "text" at bounding box center [453, 147] width 165 height 17
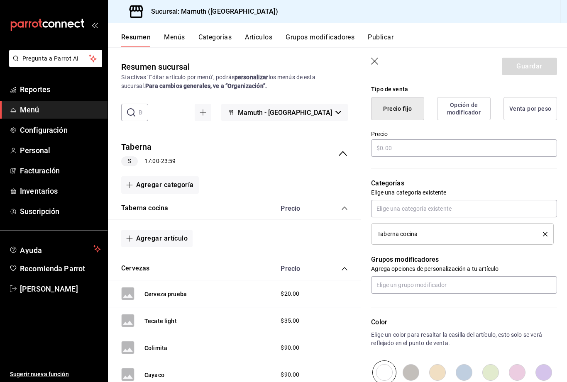
scroll to position [213, 0]
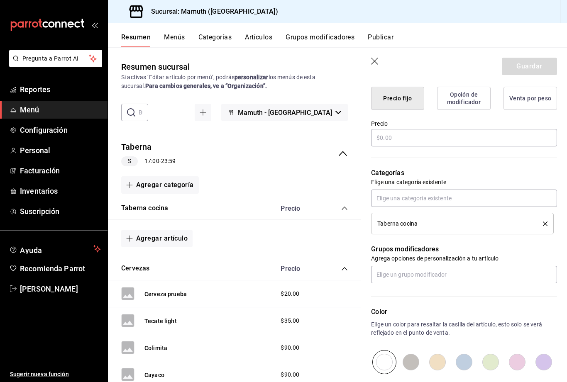
type input "Aceitunas taberna"
click at [431, 142] on input "text" at bounding box center [464, 137] width 186 height 17
type input "$75.00"
click at [532, 68] on button "Guardar" at bounding box center [529, 66] width 55 height 17
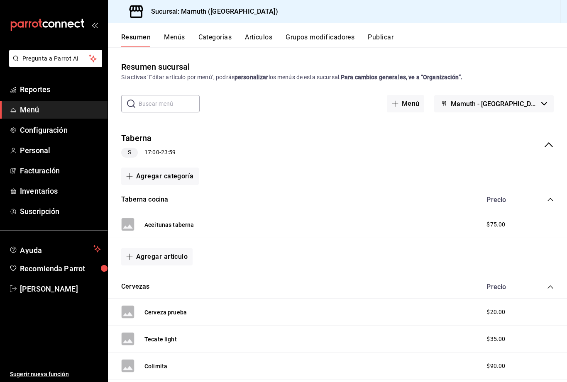
click at [32, 115] on span "Menú" at bounding box center [60, 109] width 81 height 11
click at [152, 195] on button "Taberna cocina" at bounding box center [144, 200] width 47 height 10
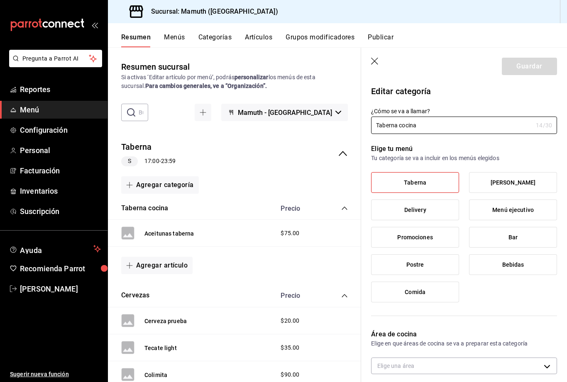
type input "c3a0799a-2d8e-4f14-ba31-d9f80e92386a"
click at [30, 110] on span "Menú" at bounding box center [60, 109] width 81 height 11
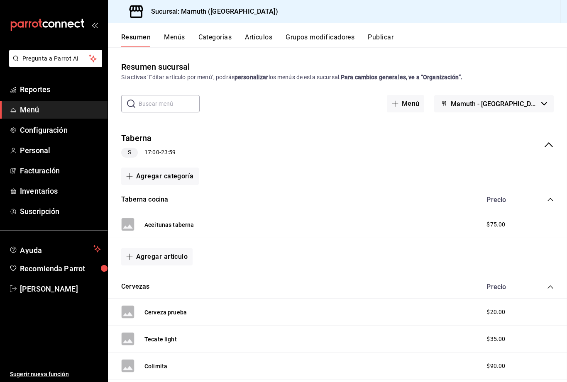
click at [21, 112] on span "Menú" at bounding box center [60, 109] width 81 height 11
click at [183, 95] on input "text" at bounding box center [169, 103] width 61 height 17
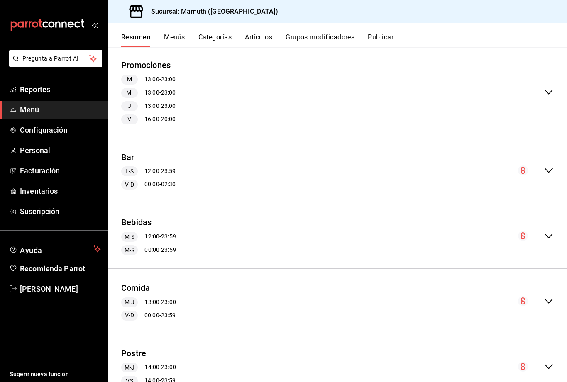
scroll to position [1138, 0]
click at [223, 145] on div "Bar L-S 12:00 - 23:59 V-D 00:00 - 02:30" at bounding box center [337, 171] width 459 height 52
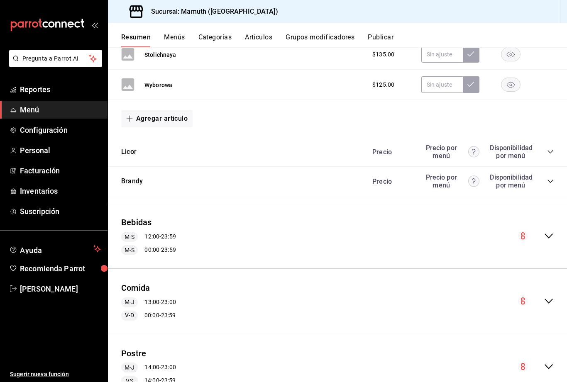
scroll to position [1506, 0]
click at [266, 210] on div "Bebidas M-S 12:00 - 23:59 M-S 00:00 - 23:59" at bounding box center [337, 236] width 459 height 52
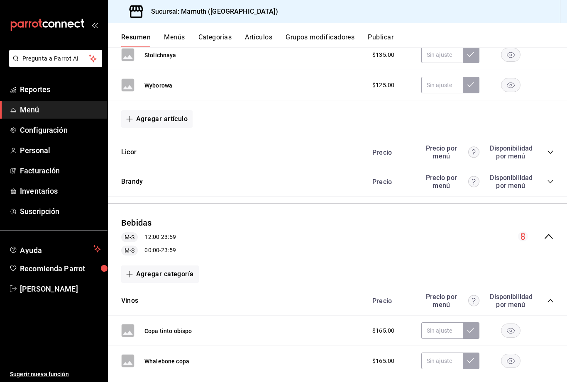
scroll to position [1564, 0]
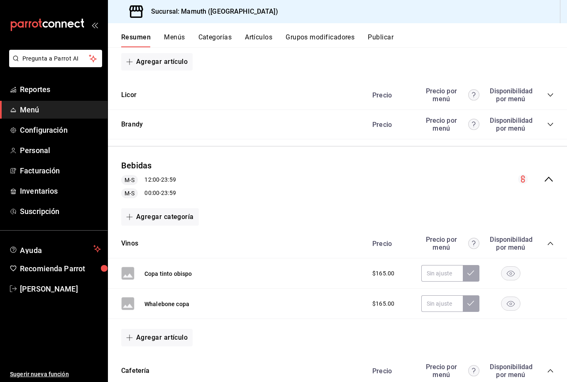
click at [171, 329] on button "Agregar artículo" at bounding box center [156, 337] width 71 height 17
click at [167, 348] on li "Artículo nuevo" at bounding box center [153, 346] width 65 height 20
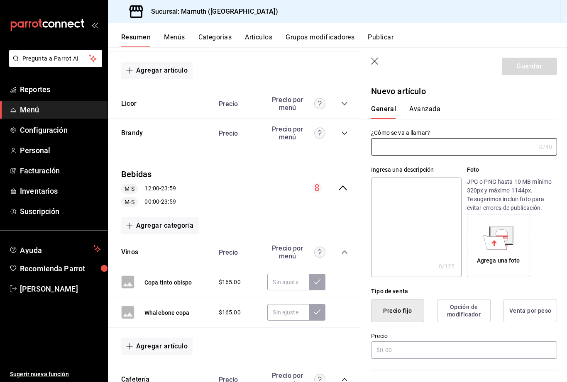
click at [459, 139] on input "text" at bounding box center [453, 147] width 165 height 17
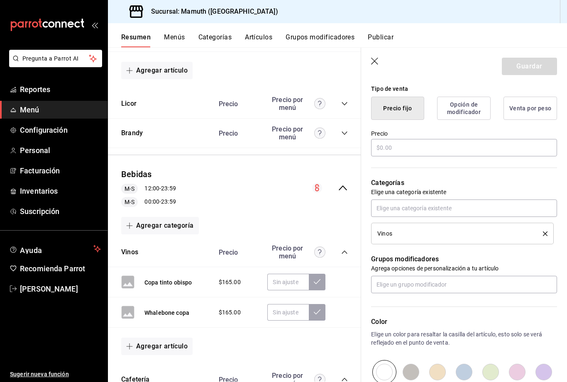
scroll to position [204, 0]
type input "Cordineu tempranillo botella"
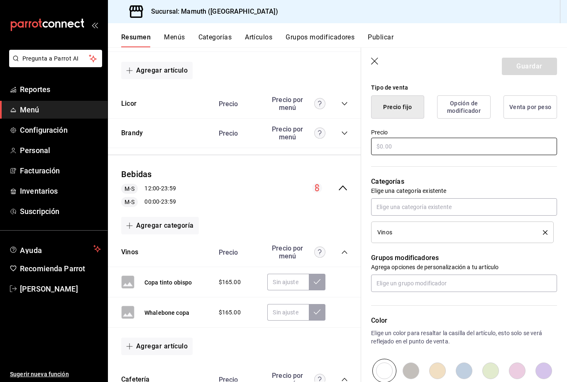
click at [414, 145] on input "text" at bounding box center [464, 146] width 186 height 17
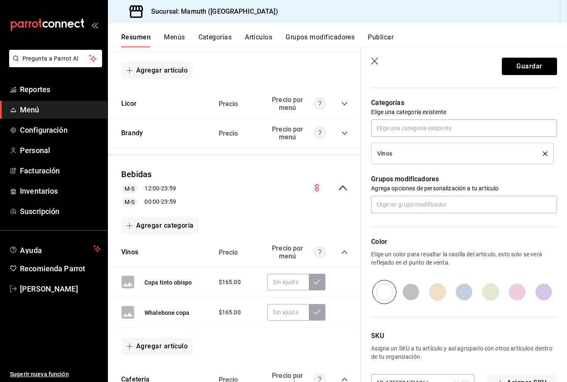
scroll to position [282, 0]
type input "$660.00"
click at [538, 64] on button "Guardar" at bounding box center [529, 66] width 55 height 17
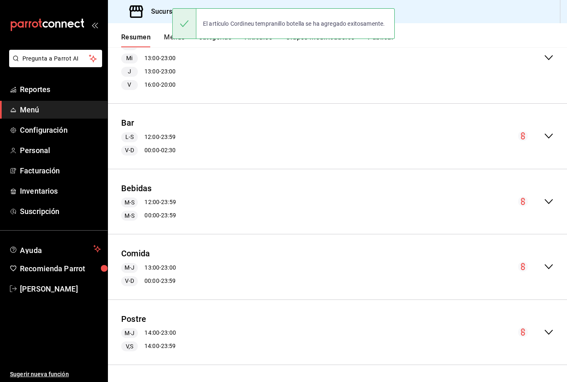
scroll to position [301, 0]
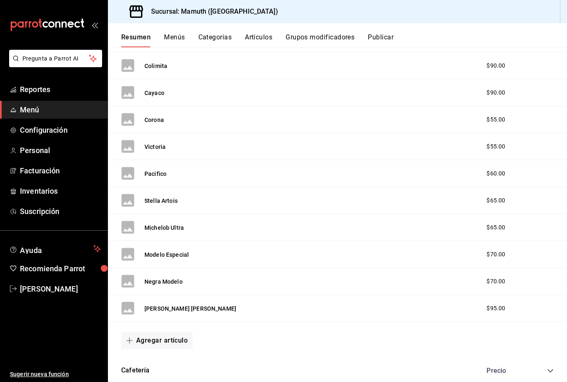
click at [31, 117] on link "Menú" at bounding box center [54, 110] width 108 height 18
click at [63, 110] on span "Menú" at bounding box center [60, 109] width 81 height 11
click at [66, 132] on span "Configuración" at bounding box center [60, 130] width 81 height 11
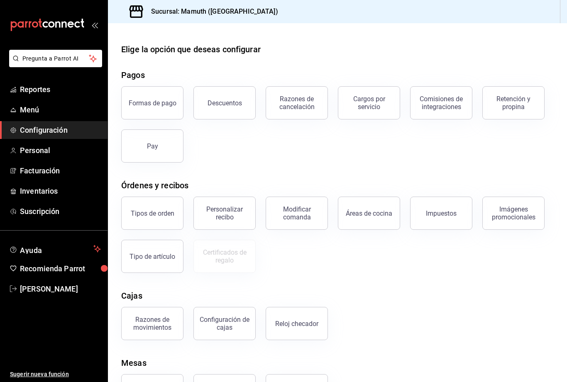
click at [46, 154] on span "Personal" at bounding box center [60, 150] width 81 height 11
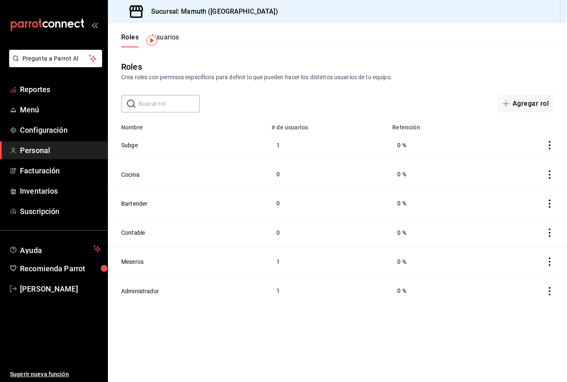
click at [35, 88] on span "Reportes" at bounding box center [60, 89] width 81 height 11
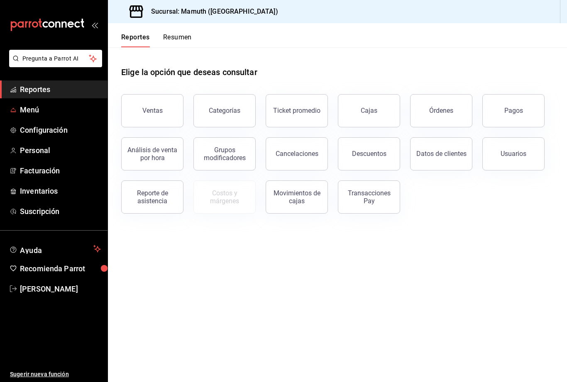
click at [33, 116] on link "Menú" at bounding box center [54, 110] width 108 height 18
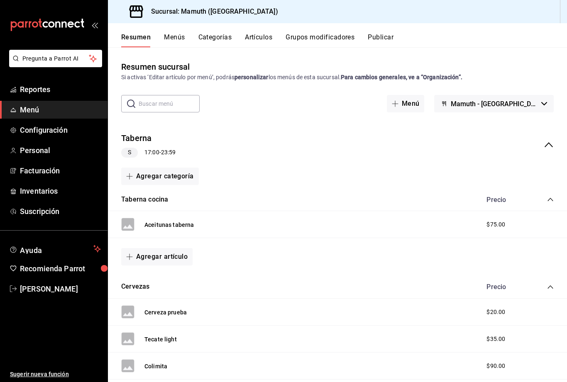
click at [29, 110] on span "Menú" at bounding box center [60, 109] width 81 height 11
click at [70, 107] on span "Menú" at bounding box center [60, 109] width 81 height 11
click at [90, 109] on span "Menú" at bounding box center [60, 109] width 81 height 11
click at [73, 112] on span "Menú" at bounding box center [60, 109] width 81 height 11
click at [267, 34] on button "Artículos" at bounding box center [258, 40] width 27 height 14
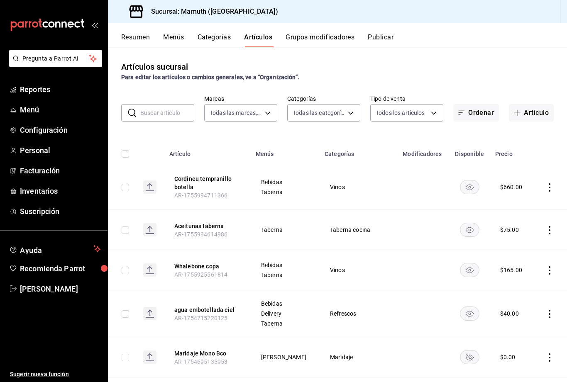
type input "f1bb6157-6a37-46fd-b908-fd0c3bf6e21b"
type input "c7f19a4b-0fe7-43af-a536-6ffdf44c1819,0fde0ade-df01-49d3-ad7a-33c47a67e4ab,6188b…"
click at [532, 113] on button "Artículo" at bounding box center [531, 112] width 45 height 17
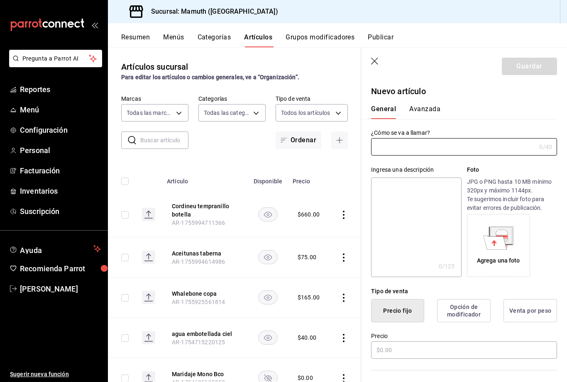
type input "AR-1755994783658"
click at [496, 144] on input "text" at bounding box center [453, 147] width 165 height 17
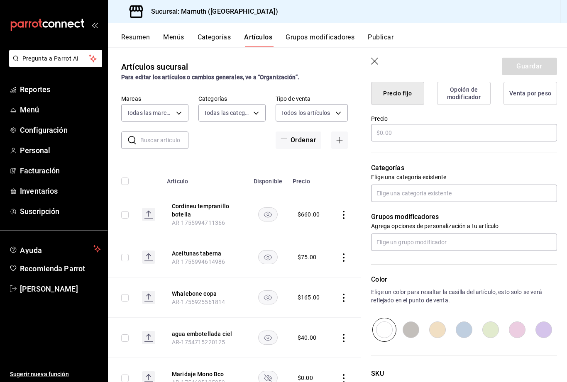
scroll to position [219, 0]
type input "Patatas bravas"
click at [408, 131] on input "text" at bounding box center [464, 131] width 186 height 17
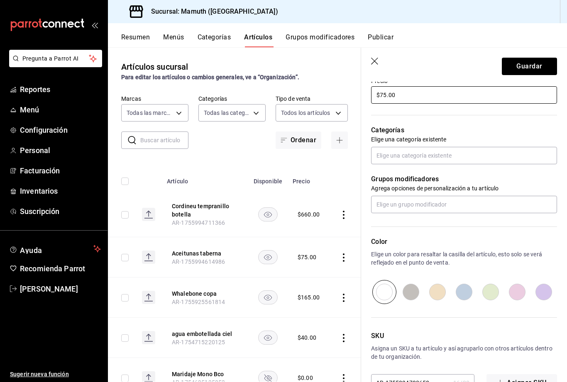
scroll to position [255, 0]
type input "$75.00"
click at [432, 156] on input "text" at bounding box center [464, 155] width 186 height 17
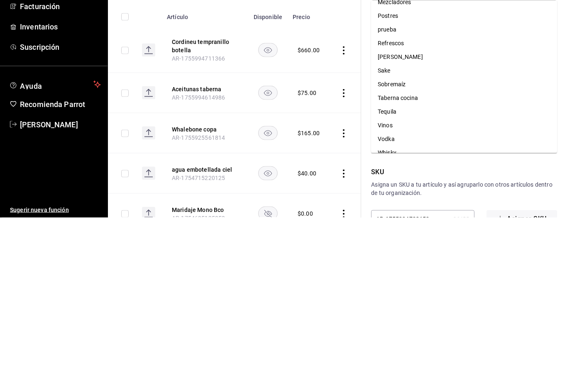
scroll to position [227, 0]
click at [411, 257] on li "Taberna cocina" at bounding box center [464, 264] width 186 height 14
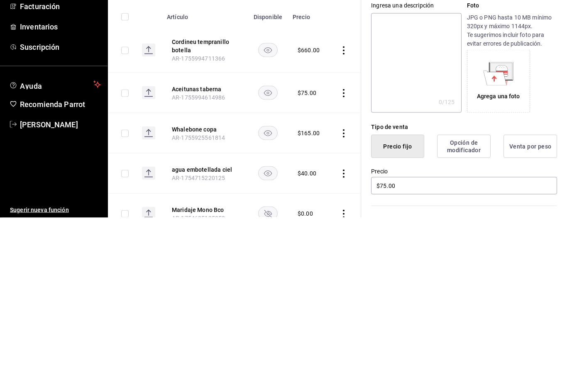
scroll to position [0, 0]
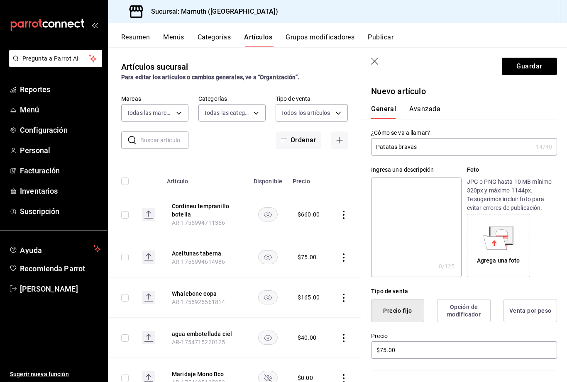
click at [538, 66] on button "Guardar" at bounding box center [529, 66] width 55 height 17
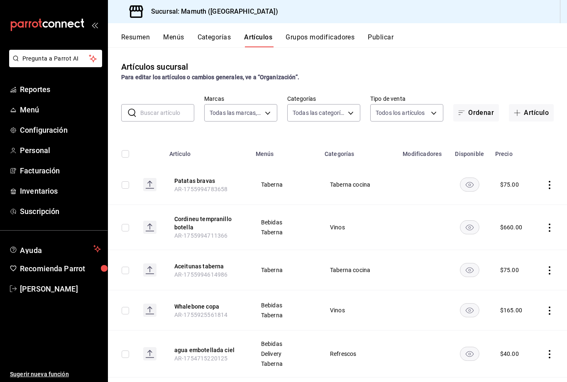
click at [534, 112] on button "Artículo" at bounding box center [531, 112] width 45 height 17
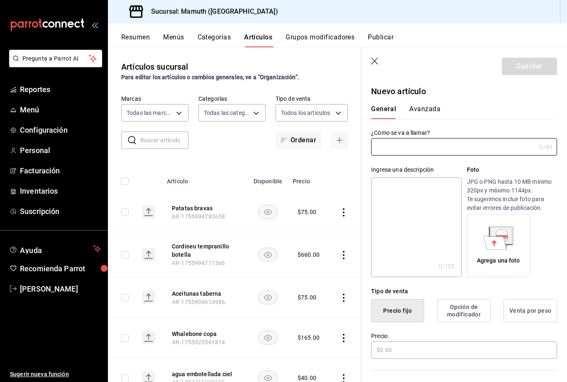
click at [449, 146] on input "text" at bounding box center [453, 147] width 165 height 17
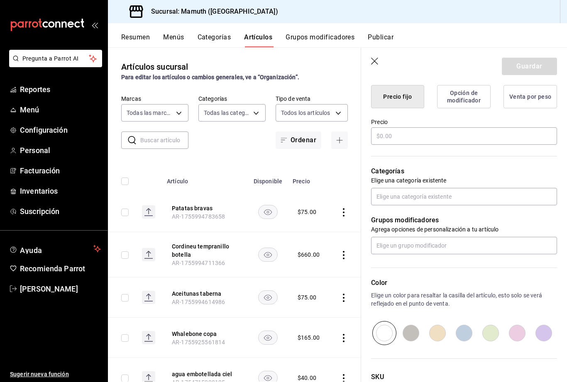
scroll to position [224, 0]
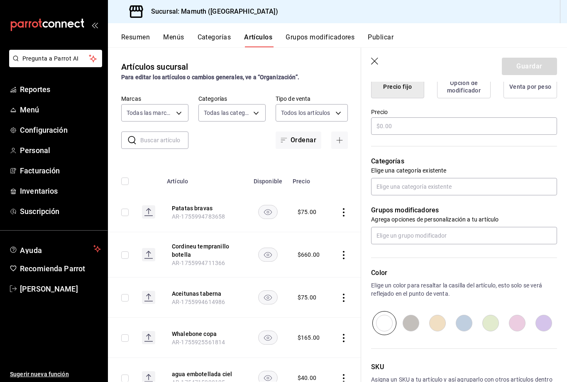
type input "Pinxos orden"
click at [445, 129] on input "text" at bounding box center [464, 125] width 186 height 17
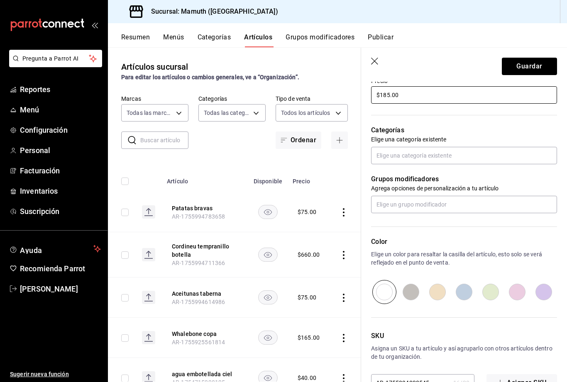
scroll to position [255, 0]
type input "$185.00"
click at [468, 150] on input "text" at bounding box center [464, 155] width 186 height 17
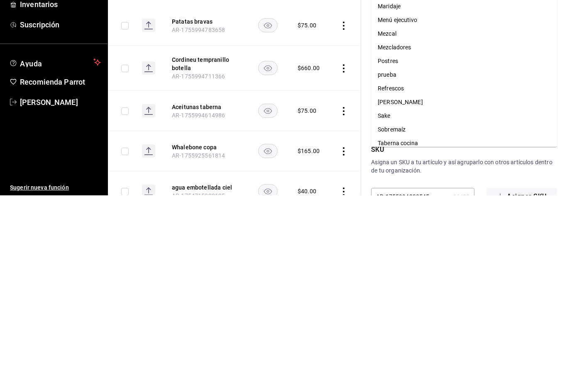
scroll to position [184, 0]
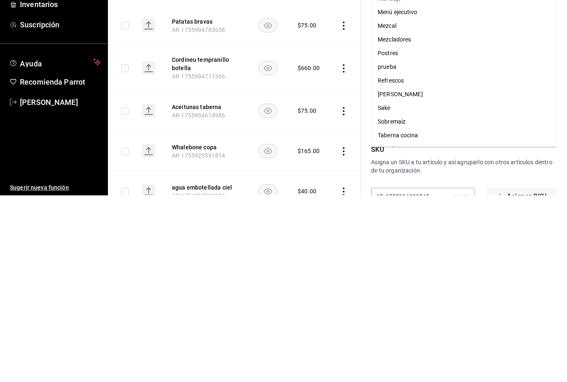
click at [415, 315] on li "Taberna cocina" at bounding box center [464, 322] width 186 height 14
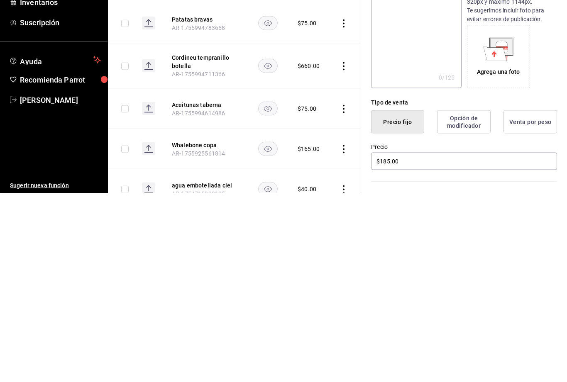
scroll to position [0, 0]
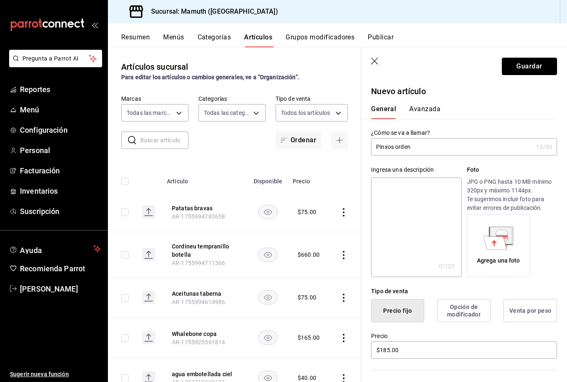
click at [540, 66] on button "Guardar" at bounding box center [529, 66] width 55 height 17
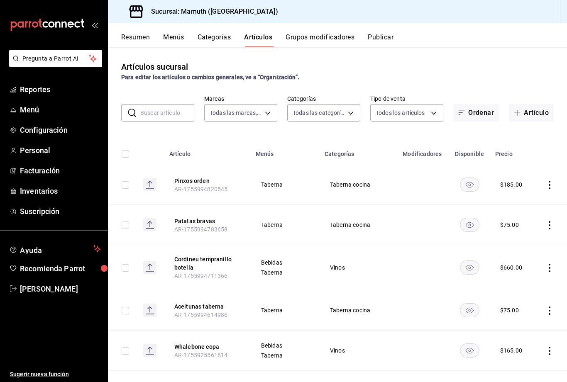
click at [531, 110] on button "Artículo" at bounding box center [531, 112] width 45 height 17
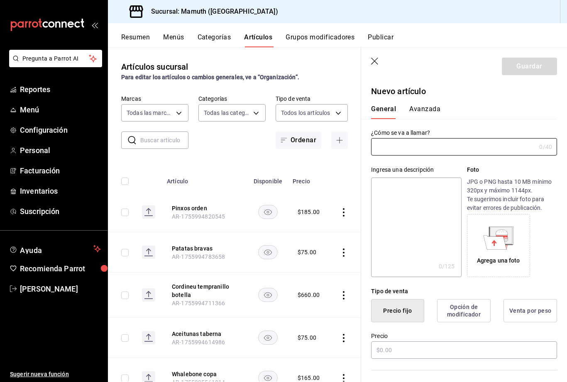
click at [447, 149] on input "text" at bounding box center [453, 147] width 165 height 17
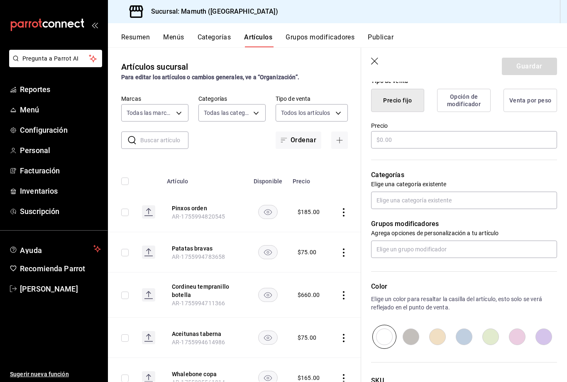
scroll to position [220, 0]
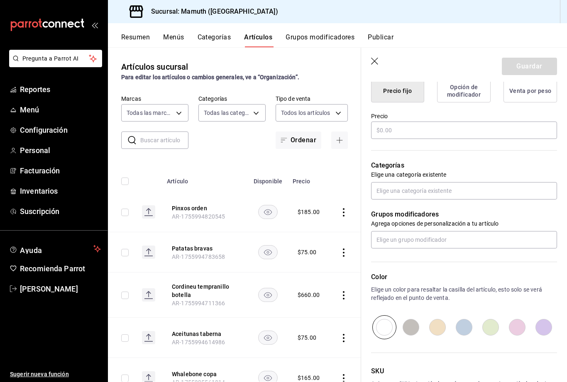
type input "Croquetas [PERSON_NAME]"
click at [444, 133] on input "text" at bounding box center [464, 130] width 186 height 17
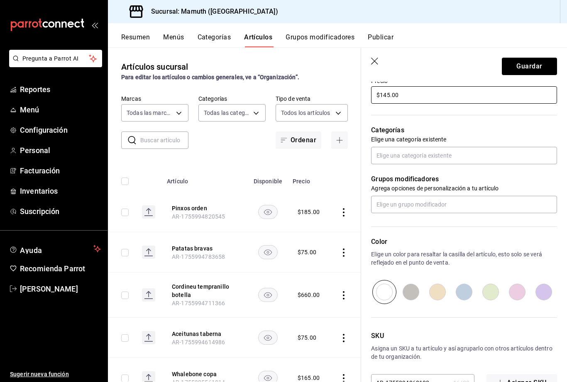
scroll to position [255, 0]
type input "$145.00"
click at [450, 159] on input "text" at bounding box center [464, 155] width 186 height 17
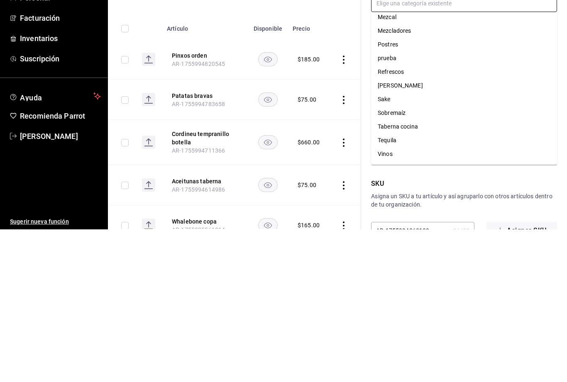
scroll to position [210, 0]
click at [417, 273] on li "Taberna cocina" at bounding box center [464, 280] width 186 height 14
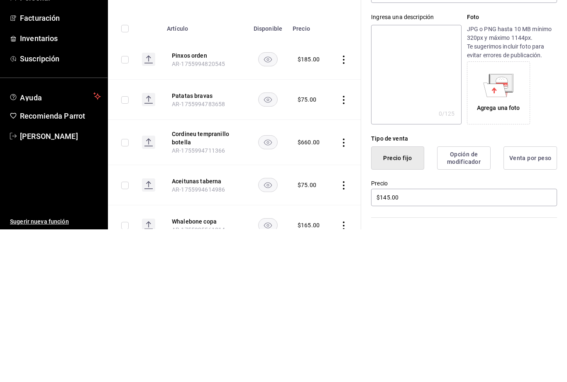
scroll to position [0, 0]
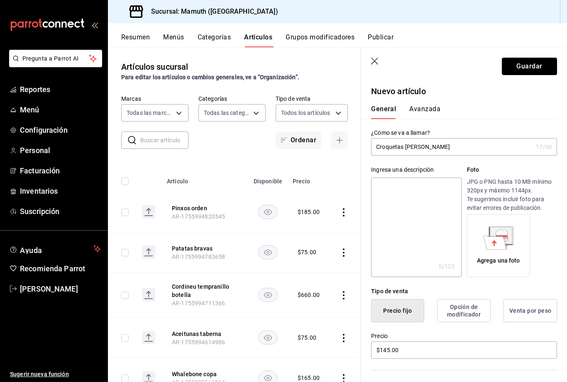
click at [540, 70] on button "Guardar" at bounding box center [529, 66] width 55 height 17
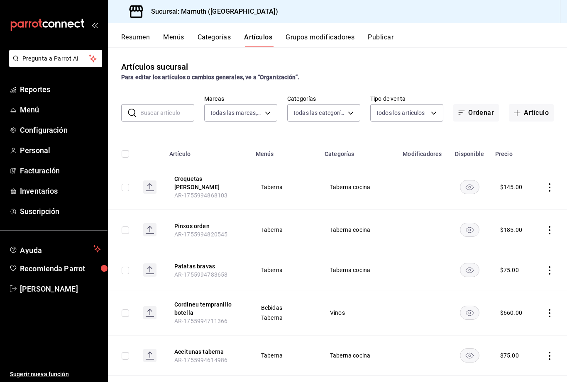
click at [535, 116] on button "Artículo" at bounding box center [531, 112] width 45 height 17
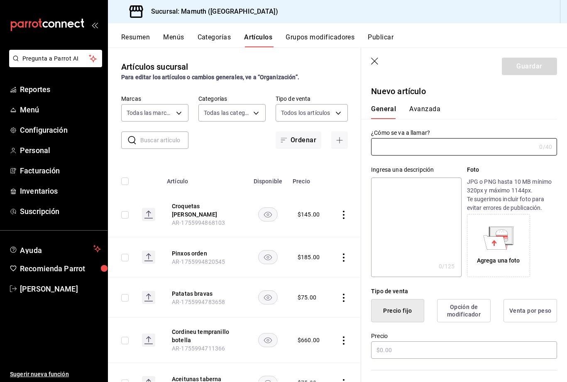
click at [431, 145] on input "text" at bounding box center [453, 147] width 165 height 17
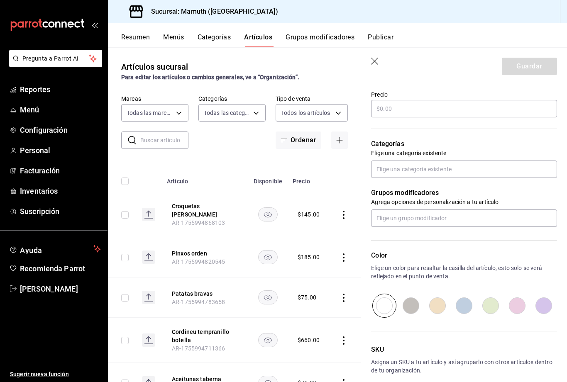
scroll to position [242, 0]
click at [452, 110] on input "text" at bounding box center [464, 108] width 186 height 17
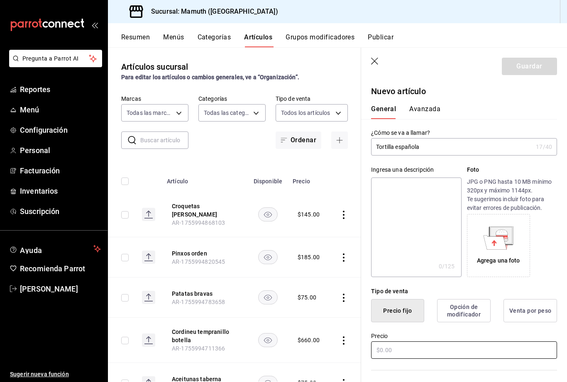
scroll to position [0, 0]
click at [464, 143] on input "Tortilla española" at bounding box center [451, 147] width 161 height 17
click at [454, 146] on input "Tortilla española" at bounding box center [451, 147] width 161 height 17
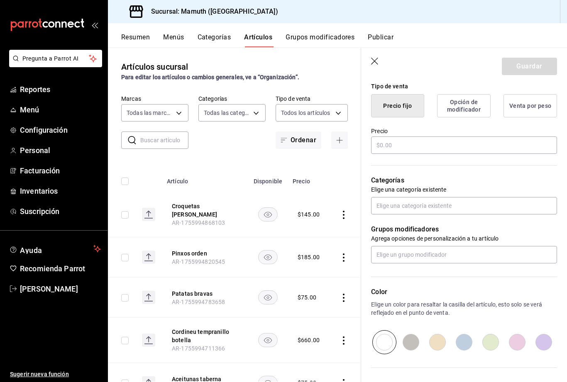
scroll to position [213, 0]
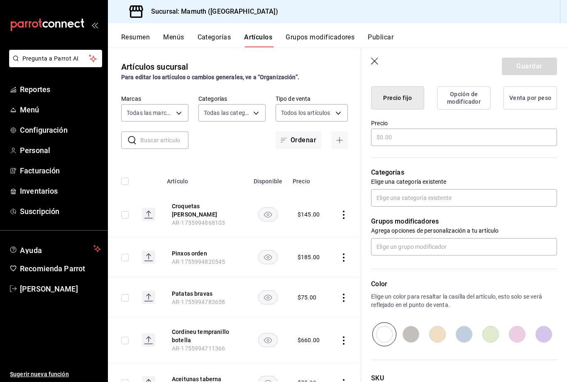
type input "Tortilla española chistorra"
click at [454, 137] on input "text" at bounding box center [464, 137] width 186 height 17
type input "$185.00"
click at [538, 65] on button "Guardar" at bounding box center [529, 66] width 55 height 17
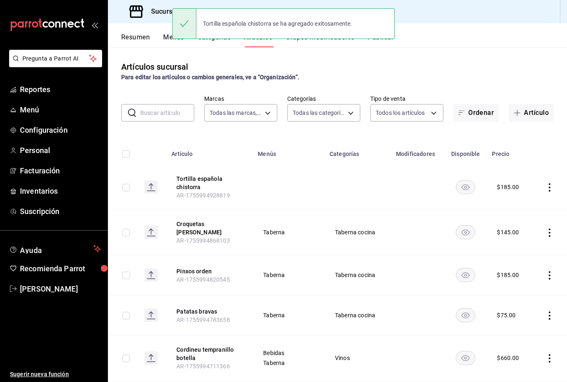
click at [221, 178] on button "Tortilla española chistorra" at bounding box center [209, 183] width 66 height 17
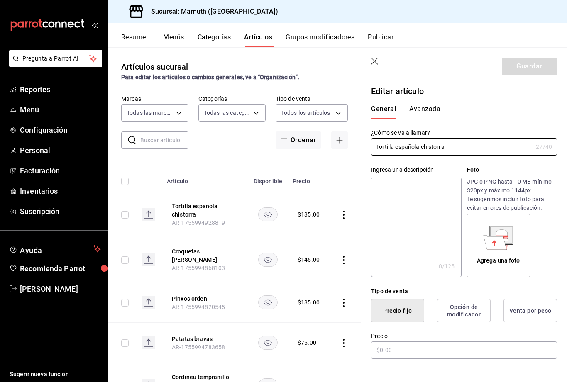
type input "$185.00"
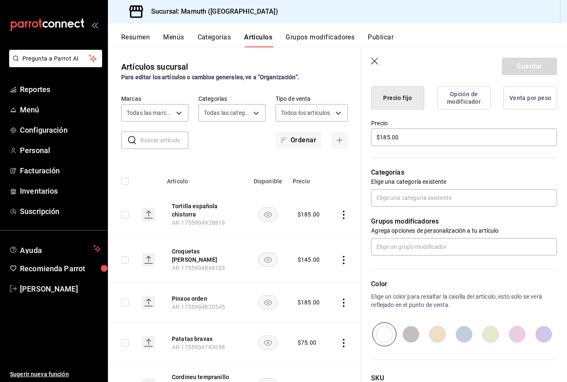
scroll to position [243, 0]
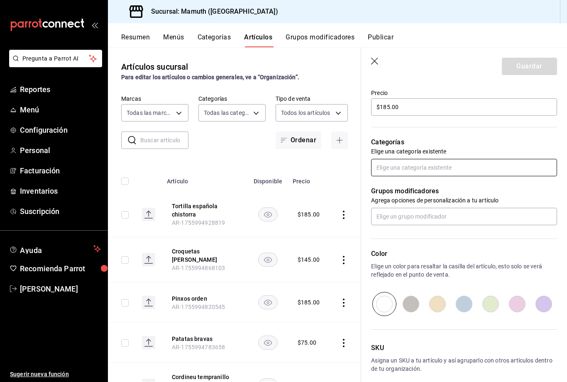
click at [492, 169] on input "text" at bounding box center [464, 167] width 186 height 17
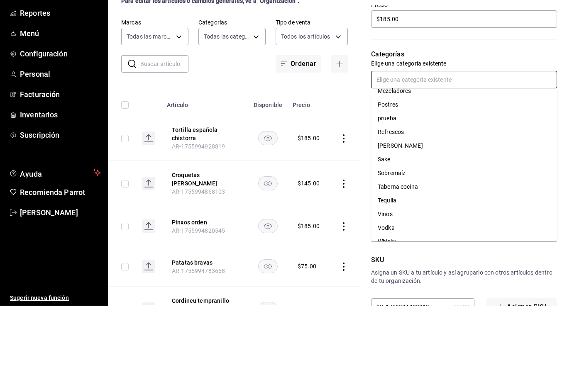
scroll to position [27, 0]
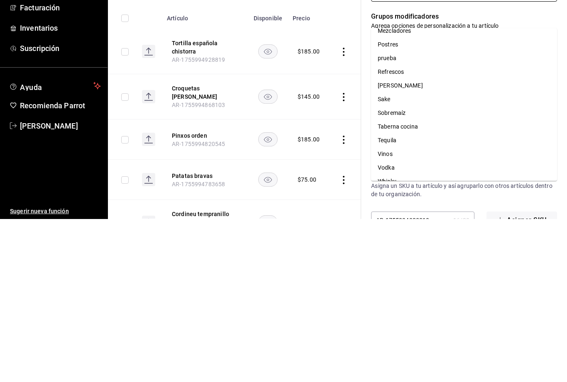
click at [411, 283] on li "Taberna cocina" at bounding box center [464, 290] width 186 height 14
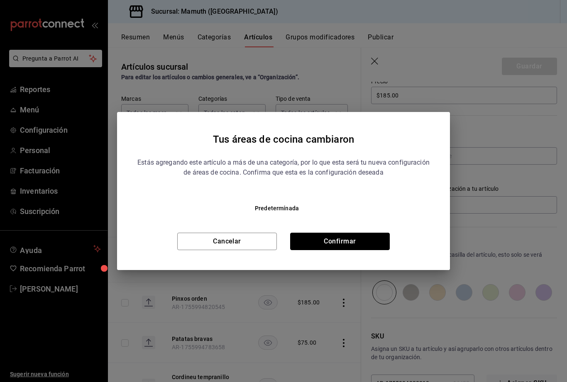
click at [355, 244] on button "Confirmar" at bounding box center [340, 241] width 100 height 17
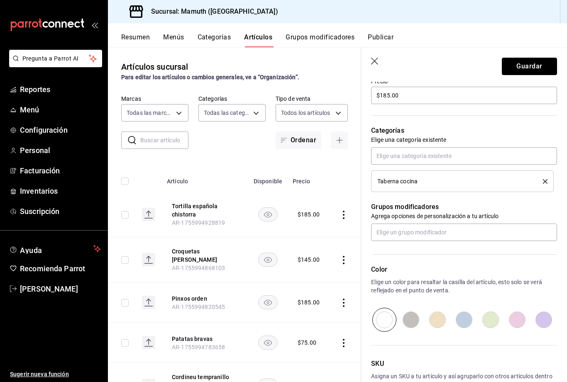
click at [539, 68] on button "Guardar" at bounding box center [529, 66] width 55 height 17
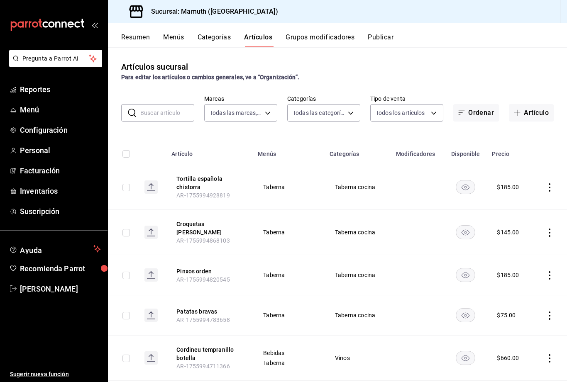
click at [548, 104] on button "Artículo" at bounding box center [531, 112] width 45 height 17
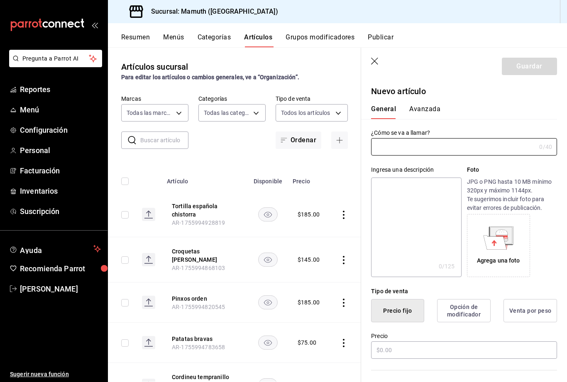
click at [460, 147] on input "text" at bounding box center [453, 147] width 165 height 17
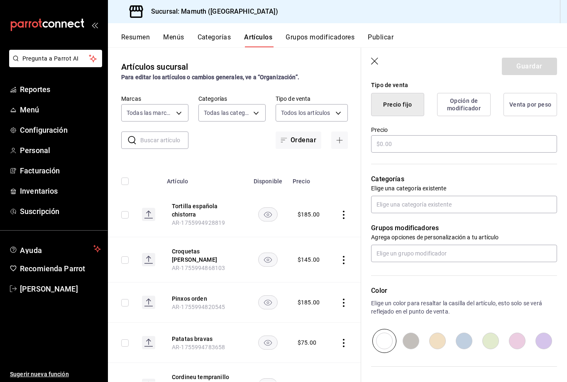
scroll to position [210, 0]
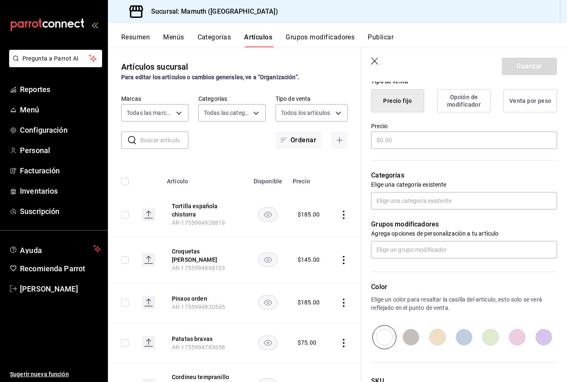
type input "Montadito higo"
click at [460, 139] on input "text" at bounding box center [464, 140] width 186 height 17
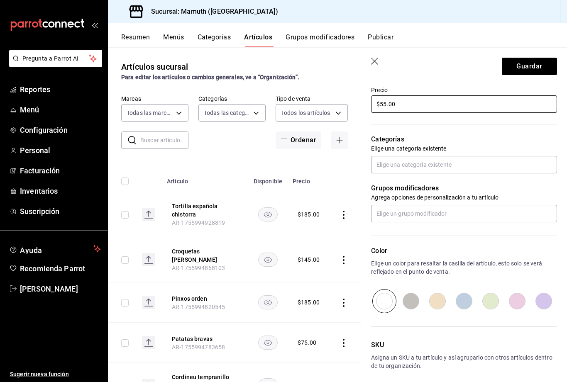
scroll to position [251, 0]
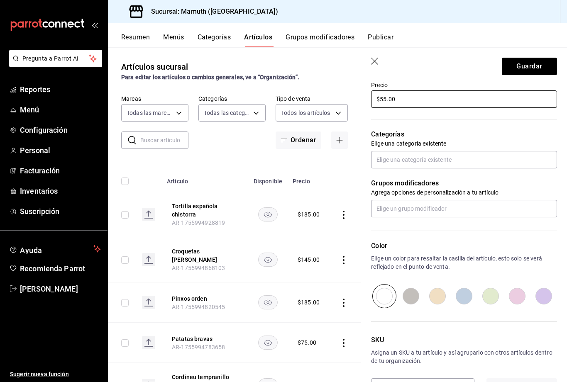
type input "$55.00"
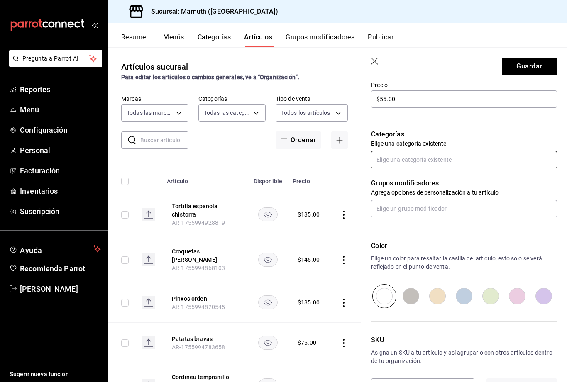
click at [455, 160] on input "text" at bounding box center [464, 159] width 186 height 17
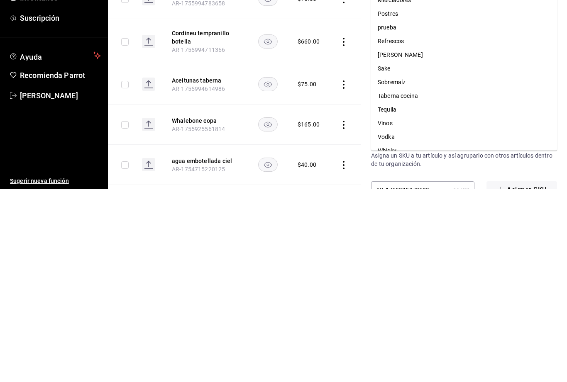
scroll to position [227, 0]
click at [411, 283] on li "Taberna cocina" at bounding box center [464, 290] width 186 height 14
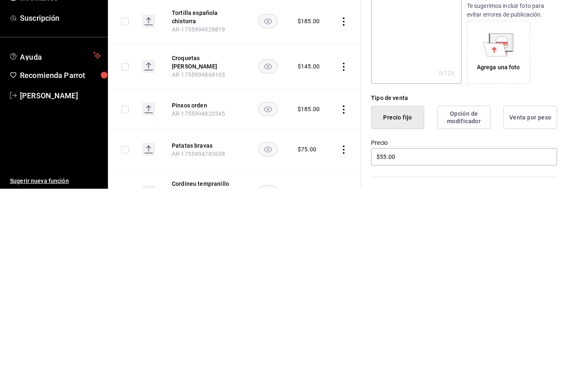
scroll to position [0, 0]
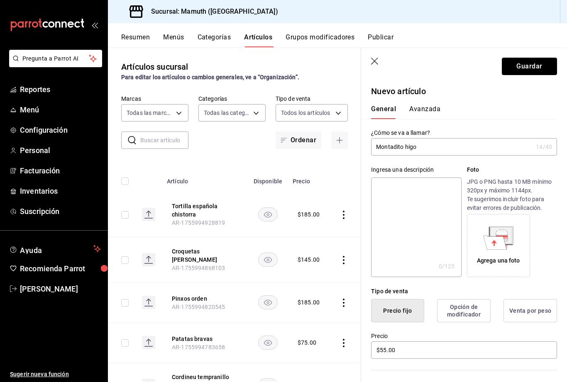
click at [535, 64] on button "Guardar" at bounding box center [529, 66] width 55 height 17
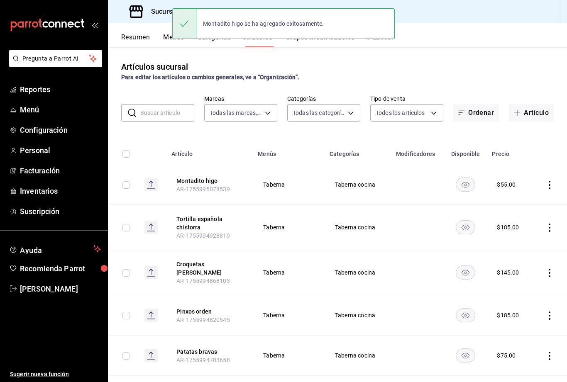
click at [536, 114] on button "Artículo" at bounding box center [531, 112] width 45 height 17
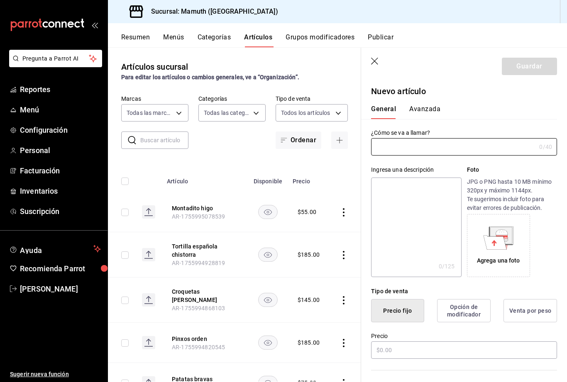
click at [468, 144] on input "text" at bounding box center [453, 147] width 165 height 17
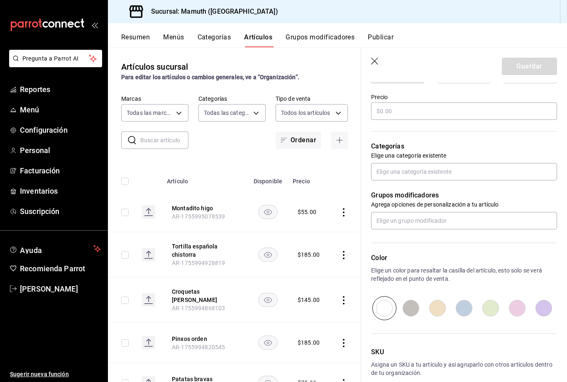
scroll to position [240, 0]
type input "Tortilla española [PERSON_NAME]"
click at [494, 112] on input "text" at bounding box center [464, 110] width 186 height 17
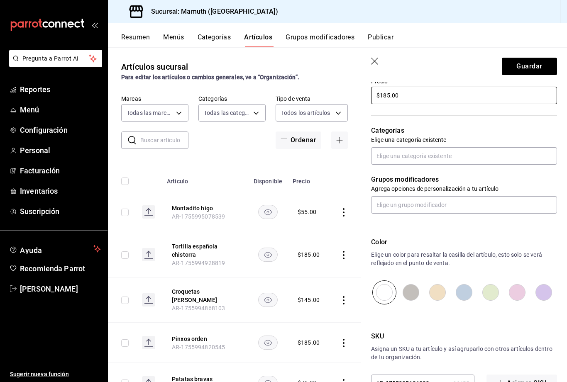
scroll to position [255, 0]
type input "$185.00"
click at [453, 160] on input "text" at bounding box center [464, 155] width 186 height 17
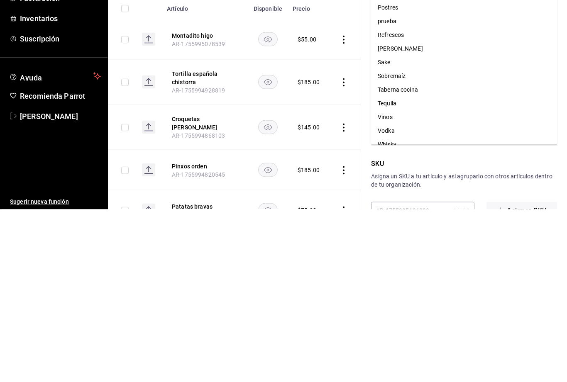
scroll to position [227, 0]
click at [414, 257] on li "Taberna cocina" at bounding box center [464, 264] width 186 height 14
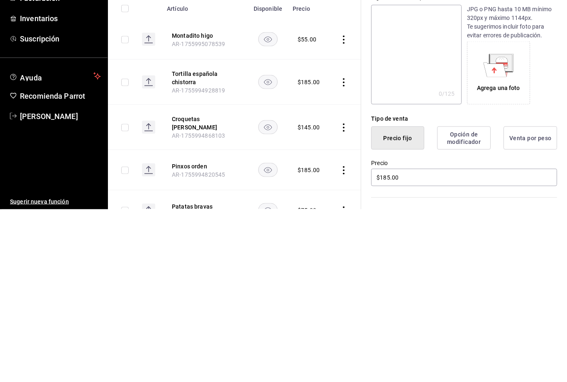
scroll to position [0, 0]
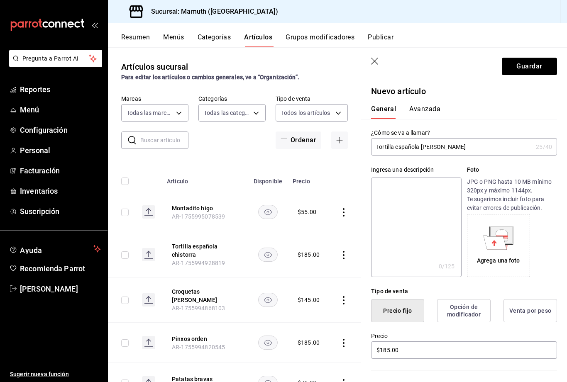
click at [531, 66] on button "Guardar" at bounding box center [529, 66] width 55 height 17
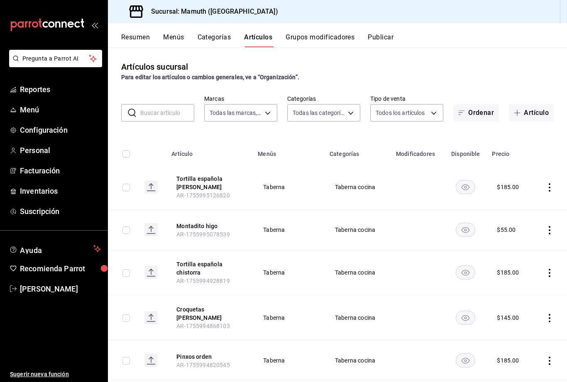
click at [537, 114] on button "Artículo" at bounding box center [531, 112] width 45 height 17
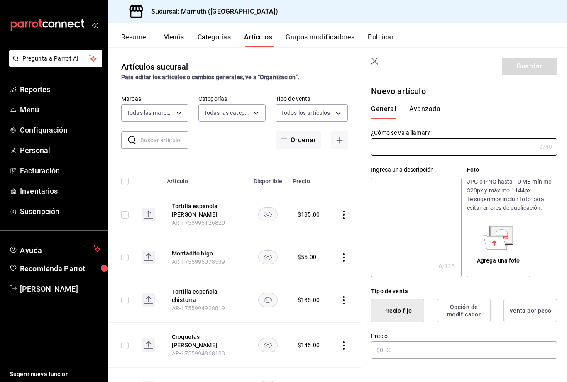
click at [495, 149] on input "text" at bounding box center [453, 147] width 165 height 17
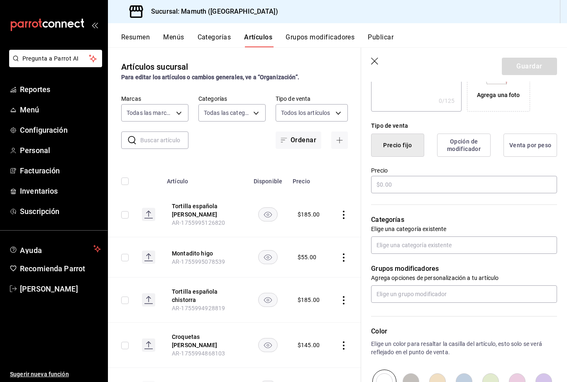
scroll to position [165, 0]
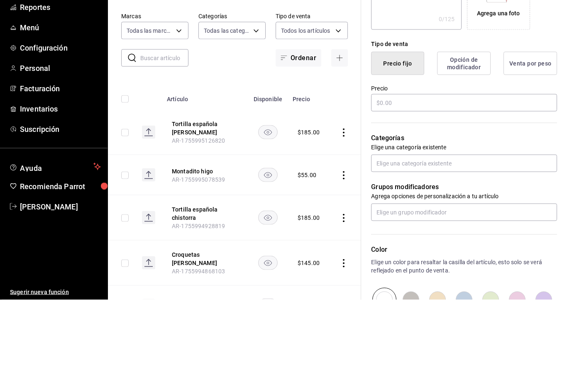
type input "Tortilla española patata"
click at [428, 176] on input "text" at bounding box center [464, 184] width 186 height 17
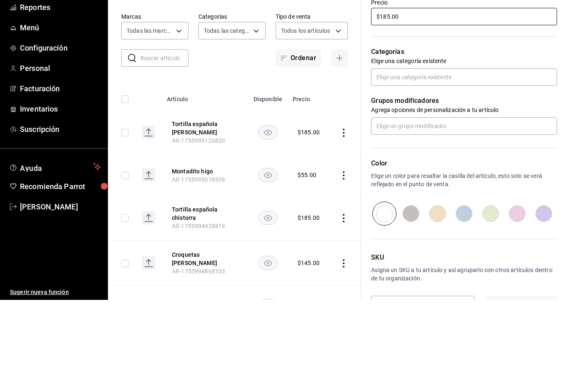
scroll to position [254, 0]
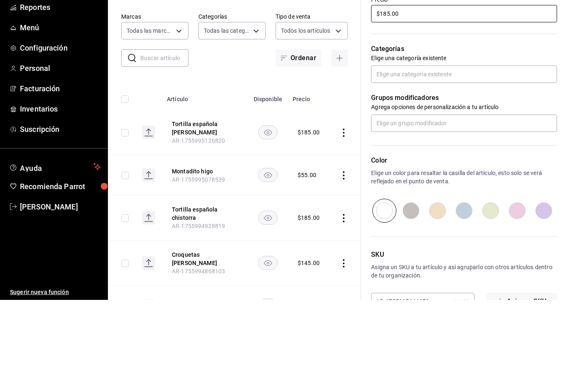
type input "$185.00"
click at [484, 148] on input "text" at bounding box center [464, 156] width 186 height 17
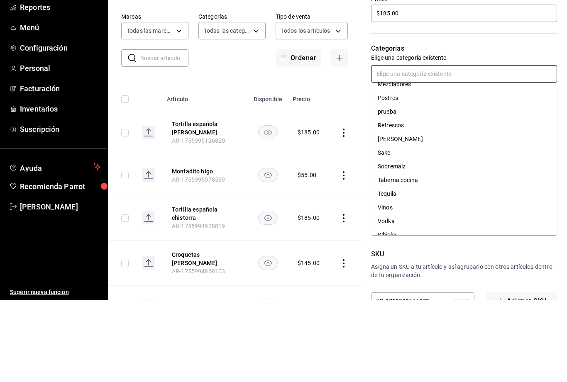
scroll to position [227, 0]
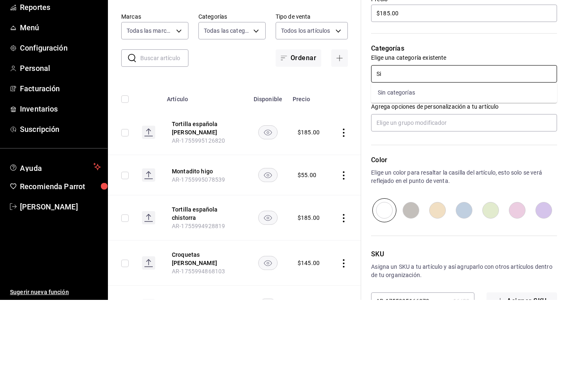
type input "S"
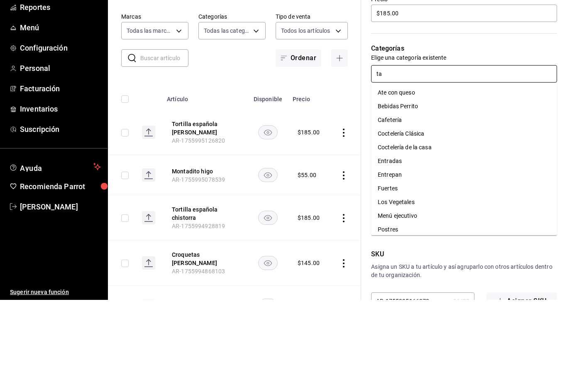
type input "tab"
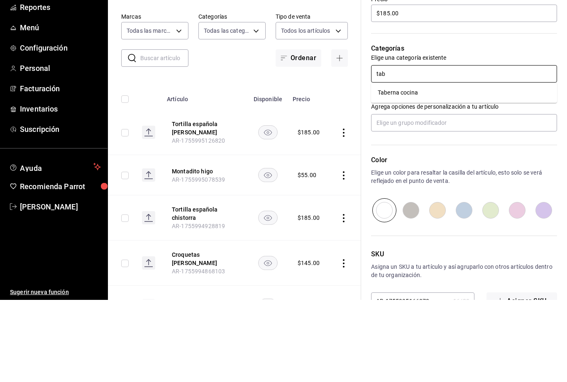
click at [417, 168] on li "Taberna cocina" at bounding box center [464, 175] width 186 height 14
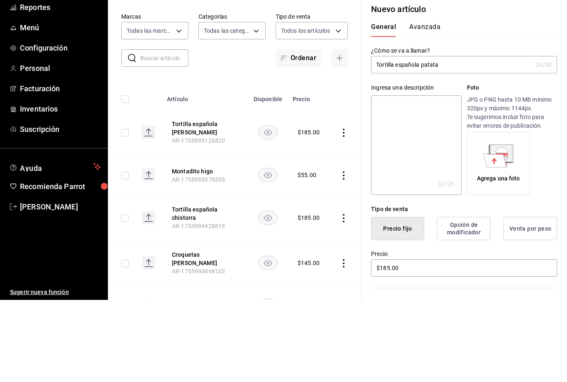
scroll to position [0, 0]
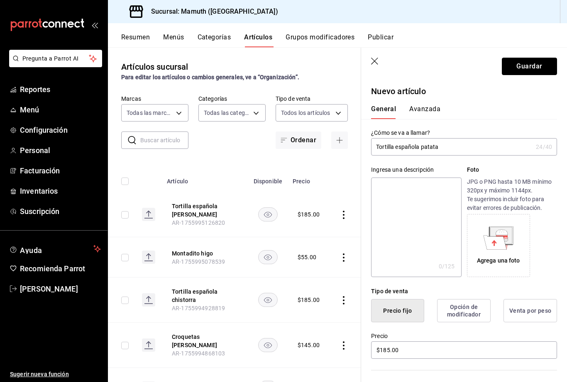
click at [533, 69] on button "Guardar" at bounding box center [529, 66] width 55 height 17
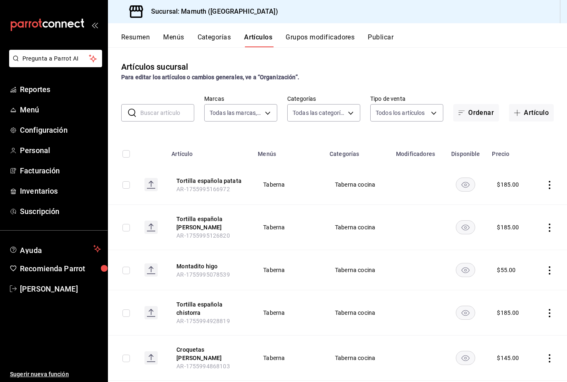
click at [541, 110] on button "Artículo" at bounding box center [531, 112] width 45 height 17
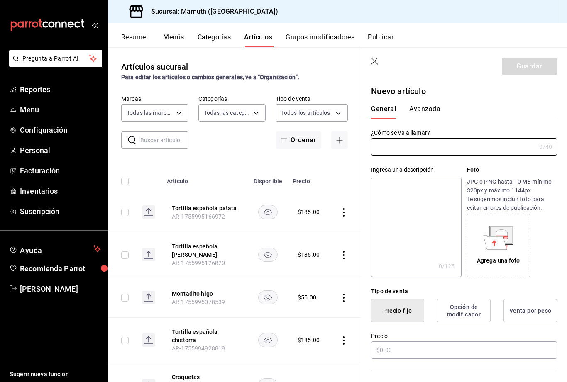
click at [466, 142] on input "text" at bounding box center [453, 147] width 165 height 17
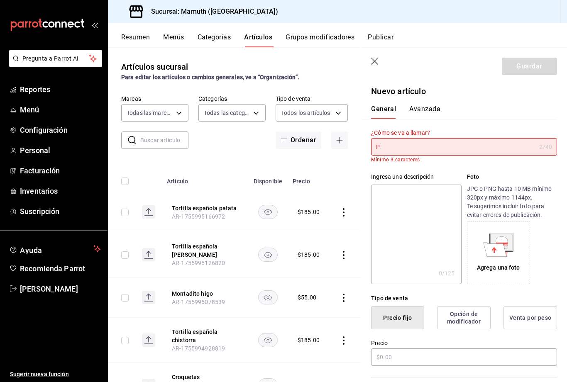
type input "P"
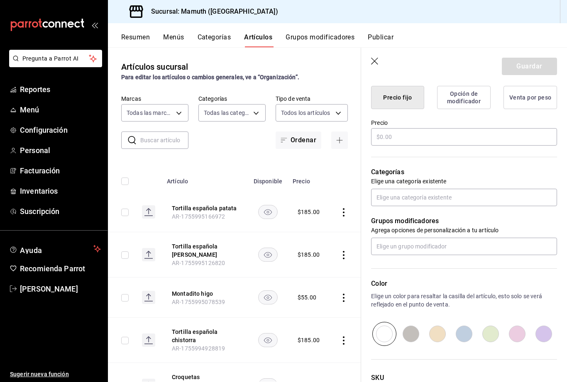
scroll to position [220, 0]
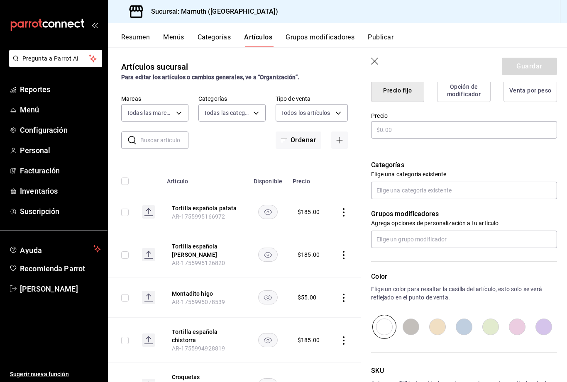
type input "Pi [PERSON_NAME]"
click at [455, 128] on input "text" at bounding box center [464, 129] width 186 height 17
type input "$0.00"
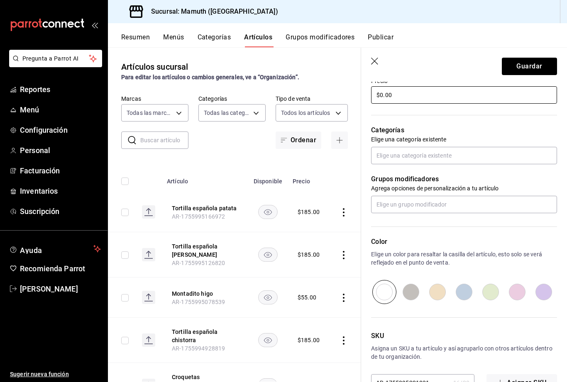
scroll to position [255, 0]
click at [441, 159] on input "text" at bounding box center [464, 155] width 186 height 17
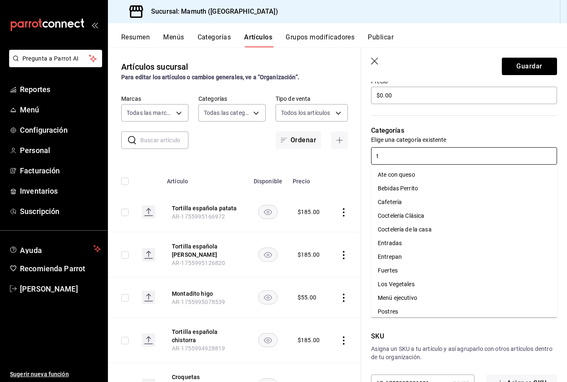
type input "ta"
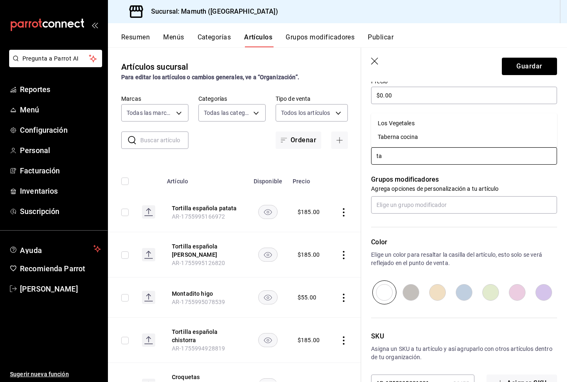
click at [419, 137] on li "Taberna cocina" at bounding box center [464, 137] width 186 height 14
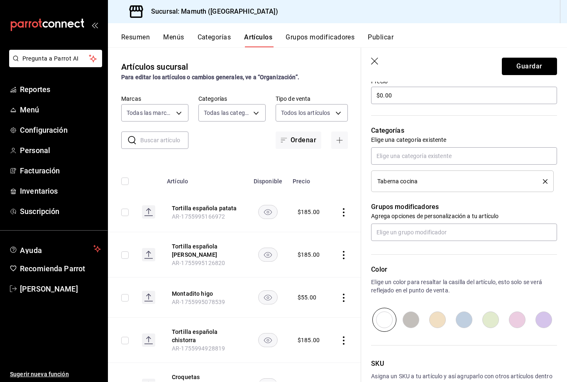
click at [537, 71] on button "Guardar" at bounding box center [529, 66] width 55 height 17
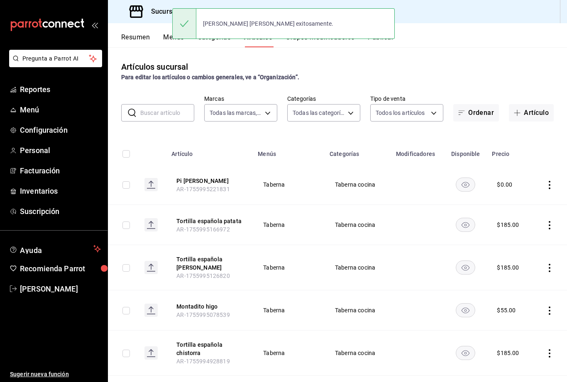
click at [543, 113] on button "Artículo" at bounding box center [531, 112] width 45 height 17
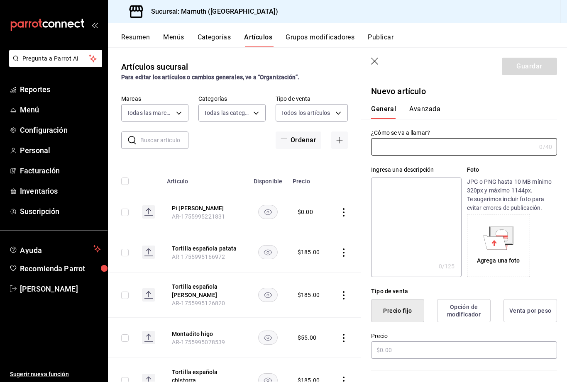
click at [441, 146] on input "text" at bounding box center [453, 147] width 165 height 17
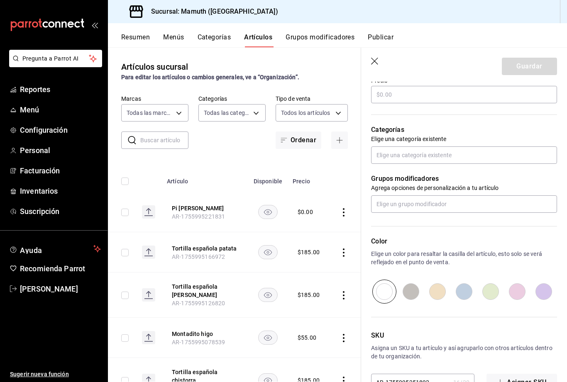
scroll to position [255, 0]
type input "Pi chistorra"
click at [484, 96] on input "text" at bounding box center [464, 95] width 186 height 17
type input "$0.00"
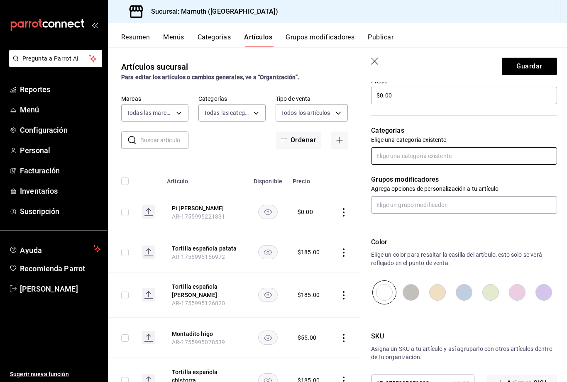
click at [426, 153] on input "text" at bounding box center [464, 155] width 186 height 17
type input "tab"
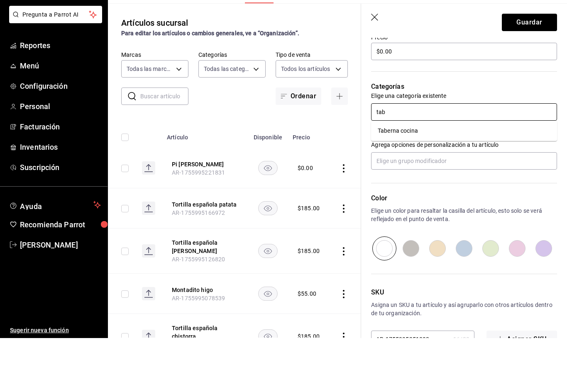
click at [410, 168] on li "Taberna cocina" at bounding box center [464, 175] width 186 height 14
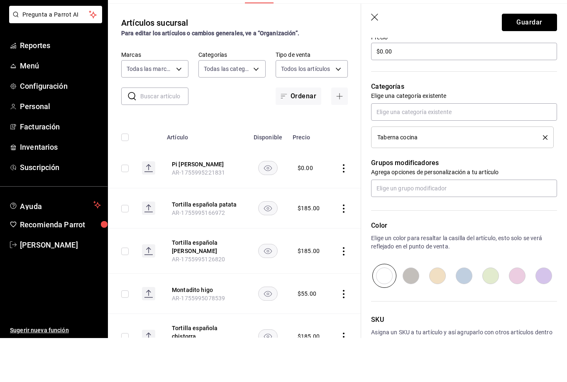
click at [534, 58] on button "Guardar" at bounding box center [529, 66] width 55 height 17
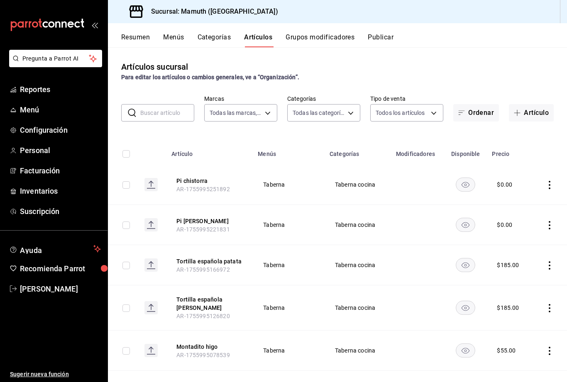
click at [531, 104] on button "Artículo" at bounding box center [531, 112] width 45 height 17
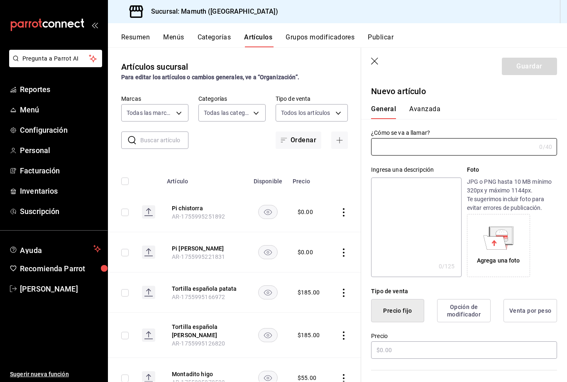
type input "AR-1755995687625"
click at [458, 142] on input "text" at bounding box center [453, 147] width 165 height 17
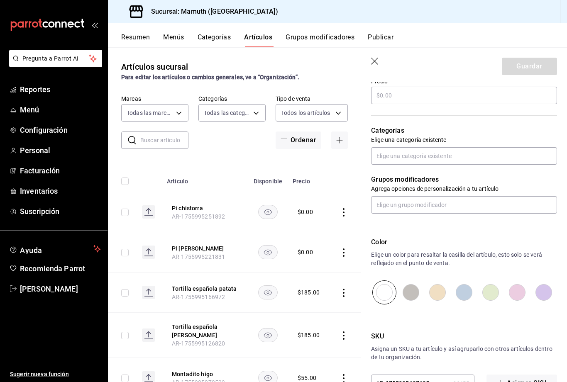
scroll to position [254, 0]
type input "Pi calamar"
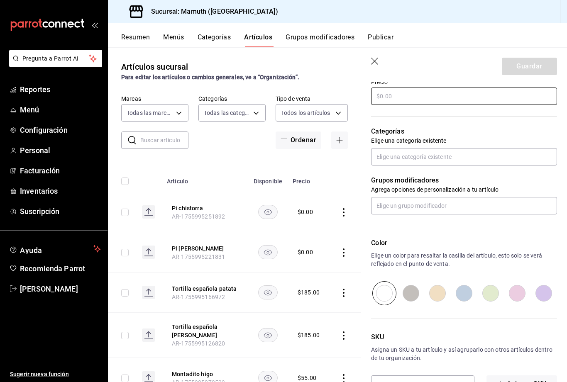
click at [433, 93] on input "text" at bounding box center [464, 96] width 186 height 17
type input "$0.00"
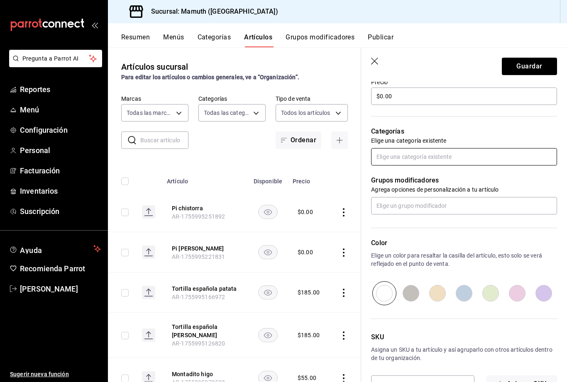
click at [433, 156] on input "text" at bounding box center [464, 156] width 186 height 17
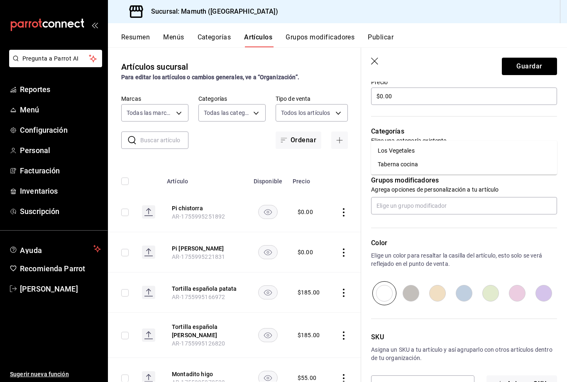
type input "tab"
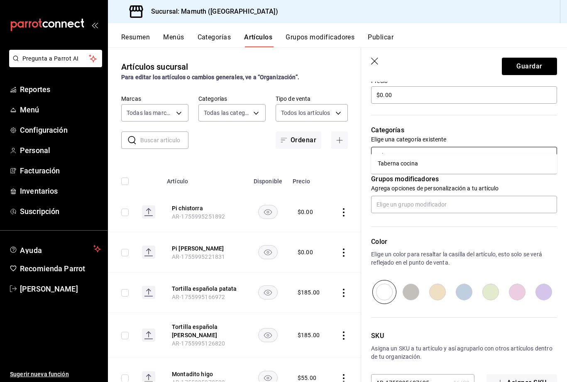
scroll to position [255, 0]
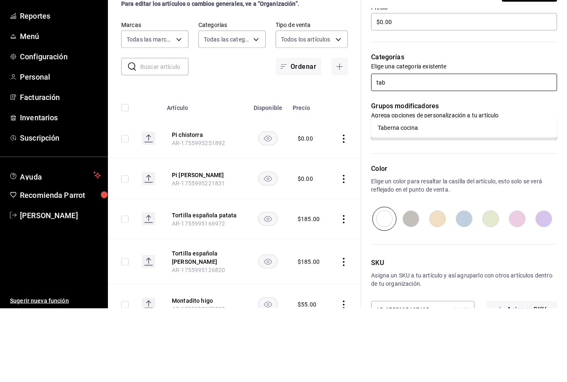
click at [406, 195] on li "Taberna cocina" at bounding box center [464, 202] width 186 height 14
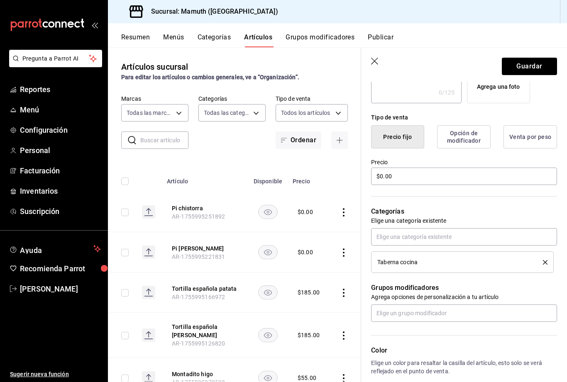
scroll to position [170, 0]
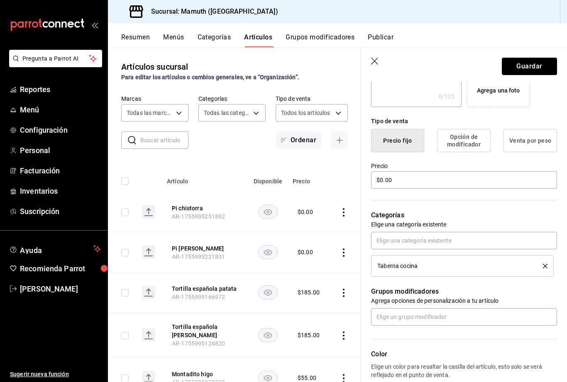
click at [537, 59] on button "Guardar" at bounding box center [529, 66] width 55 height 17
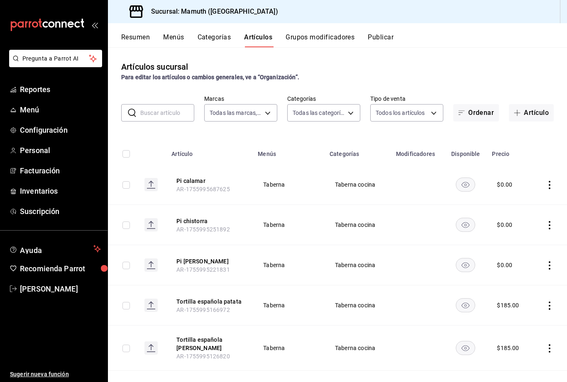
click at [535, 117] on button "Artículo" at bounding box center [531, 112] width 45 height 17
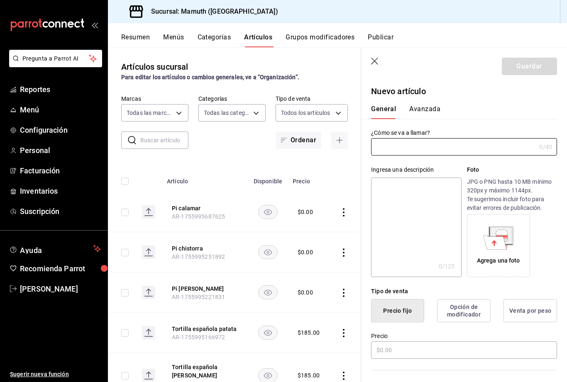
click at [451, 146] on input "text" at bounding box center [453, 147] width 165 height 17
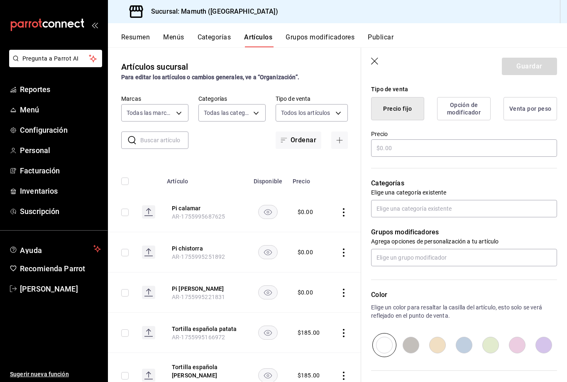
scroll to position [212, 0]
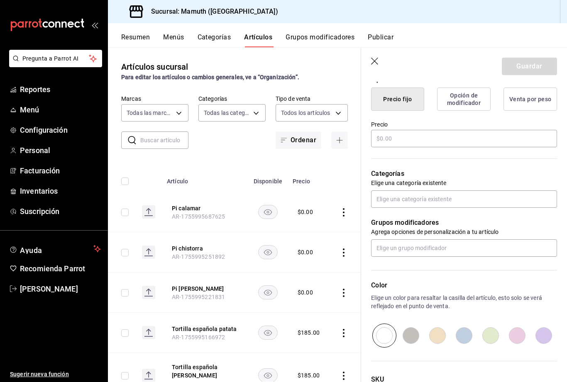
type input "Pi anchoa"
click at [423, 141] on input "text" at bounding box center [464, 138] width 186 height 17
type input "$0.00"
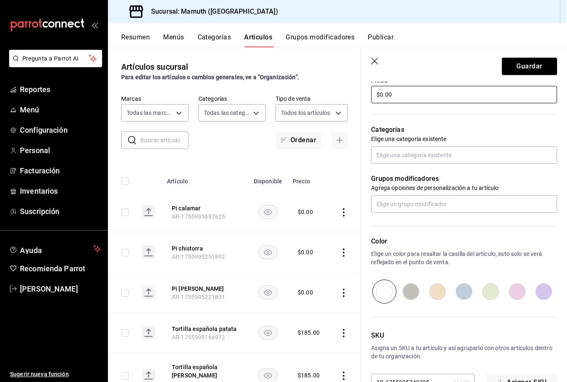
scroll to position [255, 0]
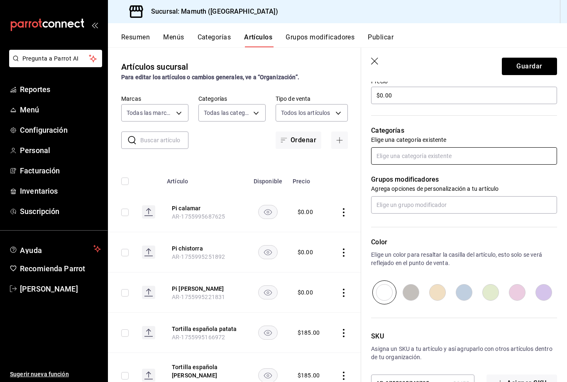
click at [433, 161] on input "text" at bounding box center [464, 155] width 186 height 17
type input "tab"
click at [411, 137] on li "Taberna cocina" at bounding box center [464, 137] width 186 height 14
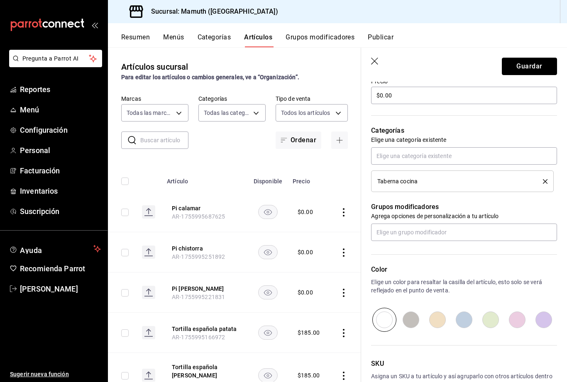
click at [528, 67] on button "Guardar" at bounding box center [529, 66] width 55 height 17
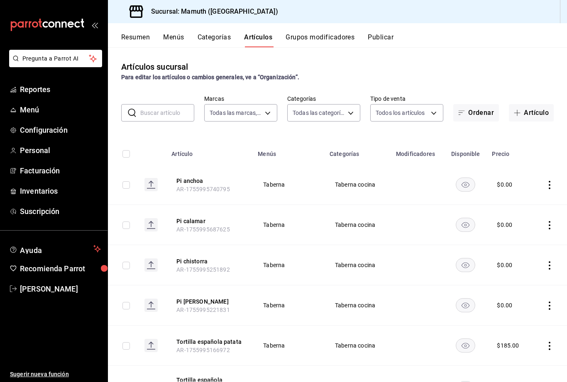
click at [533, 117] on button "Artículo" at bounding box center [531, 112] width 45 height 17
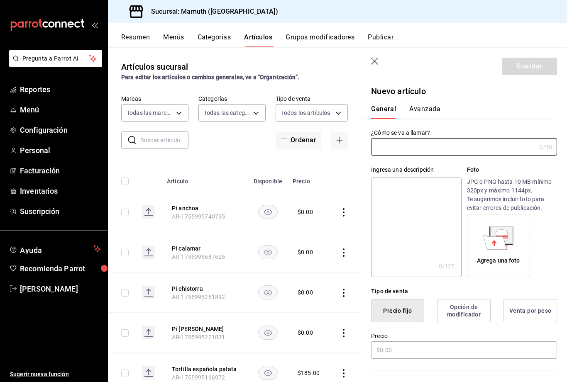
click at [457, 150] on input "text" at bounding box center [453, 147] width 165 height 17
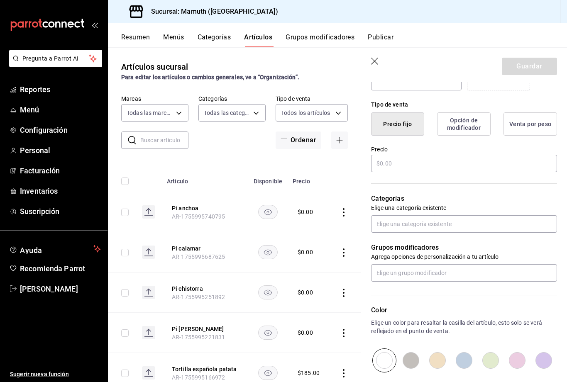
scroll to position [186, 0]
type input "Pi mejillones"
click at [455, 164] on input "text" at bounding box center [464, 163] width 186 height 17
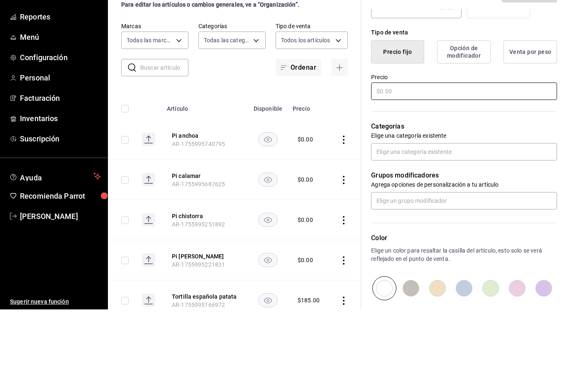
type input "$0.00"
click at [452, 216] on input "text" at bounding box center [464, 224] width 186 height 17
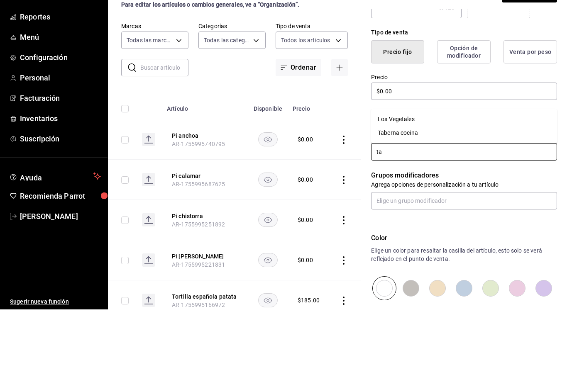
type input "tab"
click at [410, 237] on li "Taberna cocina" at bounding box center [464, 244] width 186 height 14
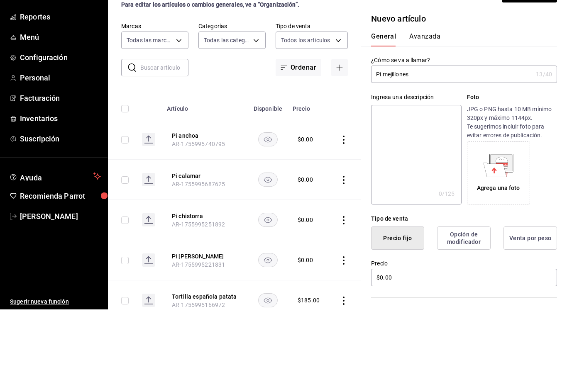
scroll to position [0, 0]
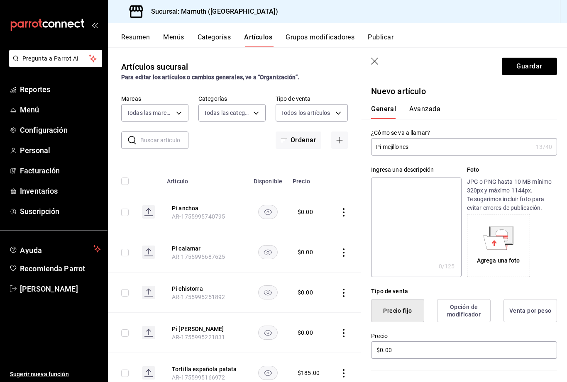
click at [537, 67] on button "Guardar" at bounding box center [529, 66] width 55 height 17
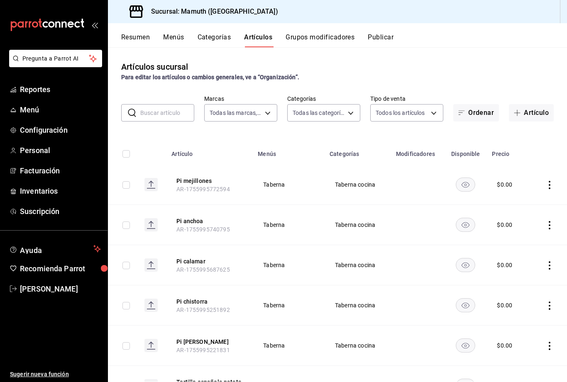
click at [394, 34] on button "Publicar" at bounding box center [381, 40] width 26 height 14
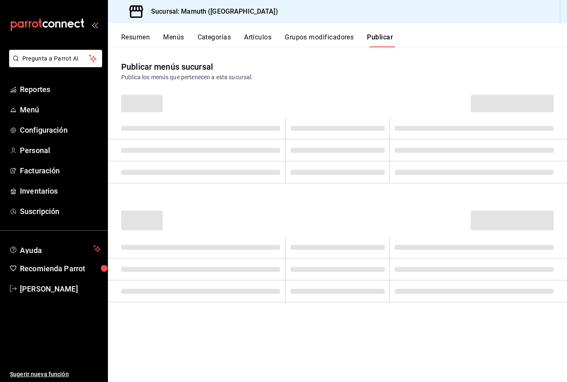
click at [391, 37] on button "Publicar" at bounding box center [380, 40] width 26 height 14
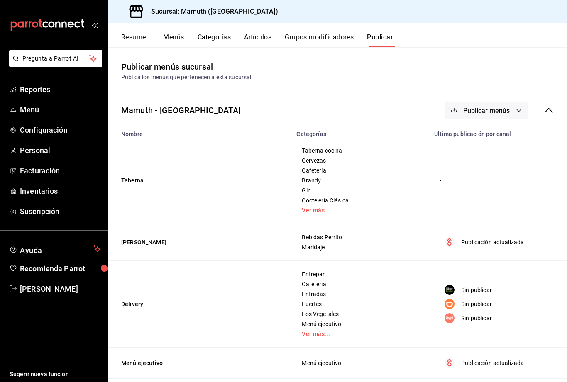
click at [496, 112] on span "Publicar menús" at bounding box center [486, 111] width 46 height 8
click at [503, 137] on span "Punto de venta" at bounding box center [499, 137] width 40 height 9
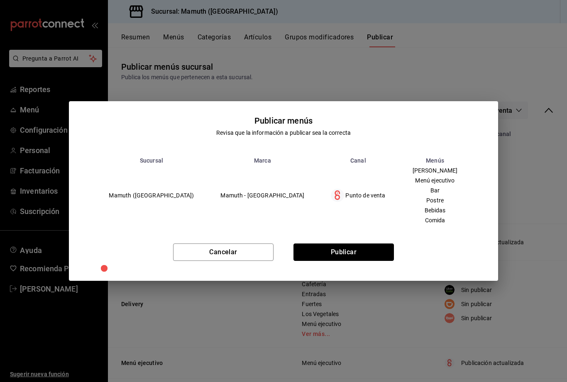
click at [371, 252] on button "Publicar" at bounding box center [343, 252] width 100 height 17
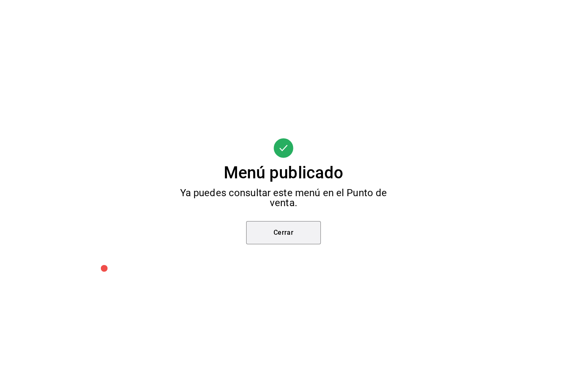
click at [297, 237] on button "Cerrar" at bounding box center [283, 232] width 75 height 23
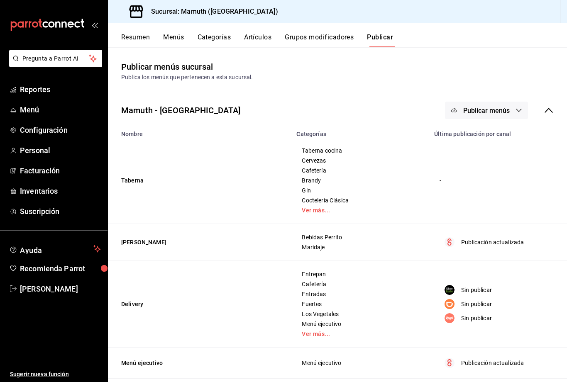
click at [176, 34] on button "Menús" at bounding box center [173, 40] width 21 height 14
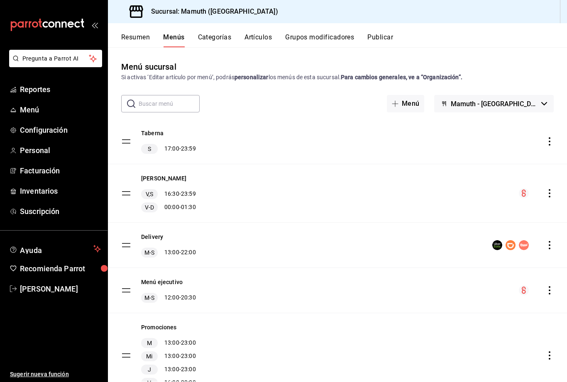
click at [295, 142] on div "Taberna S 17:00 - 23:59" at bounding box center [337, 141] width 459 height 45
click at [553, 142] on icon "actions" at bounding box center [549, 141] width 8 height 8
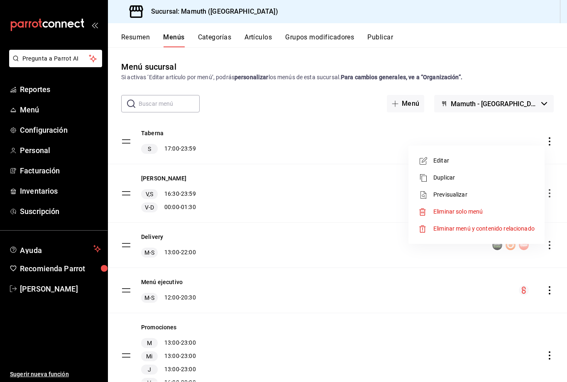
click at [464, 196] on span "Previsualizar" at bounding box center [483, 195] width 101 height 9
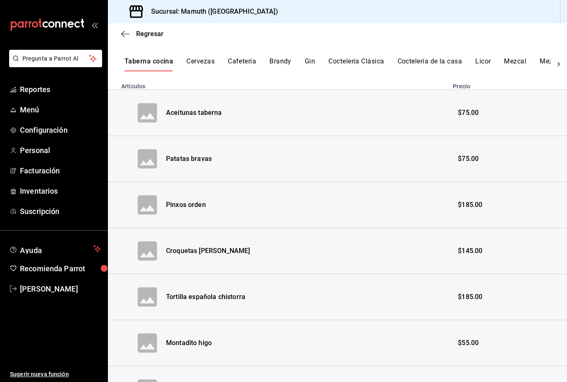
scroll to position [163, 0]
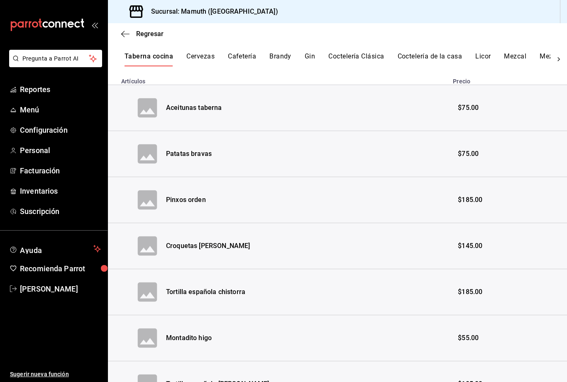
click at [360, 56] on button "Coctelería Clásica" at bounding box center [356, 59] width 56 height 14
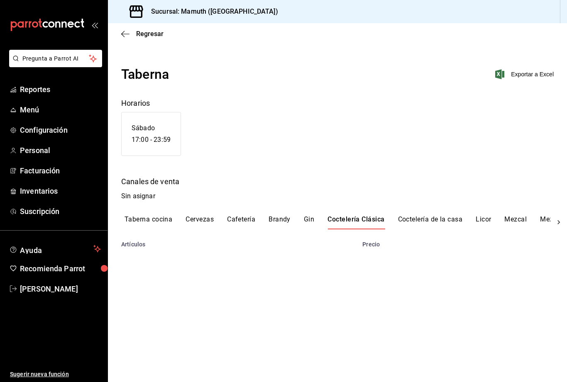
scroll to position [0, 0]
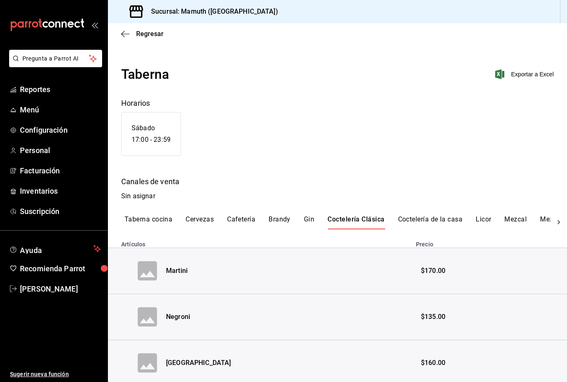
click at [199, 223] on button "Cervezas" at bounding box center [200, 222] width 28 height 14
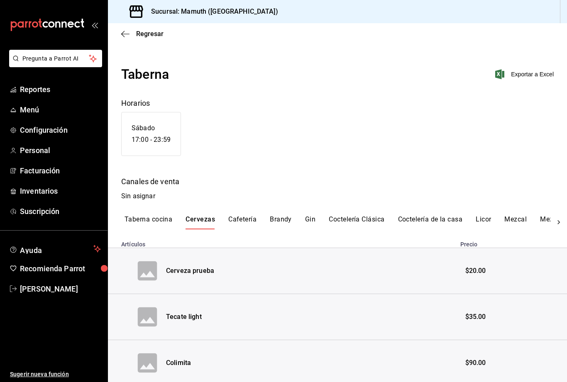
click at [154, 222] on button "Taberna cocina" at bounding box center [149, 222] width 48 height 14
click at [148, 186] on div "Canales de venta" at bounding box center [337, 181] width 433 height 11
click at [147, 186] on div "Canales de venta" at bounding box center [337, 181] width 433 height 11
click at [128, 33] on icon "button" at bounding box center [125, 33] width 8 height 7
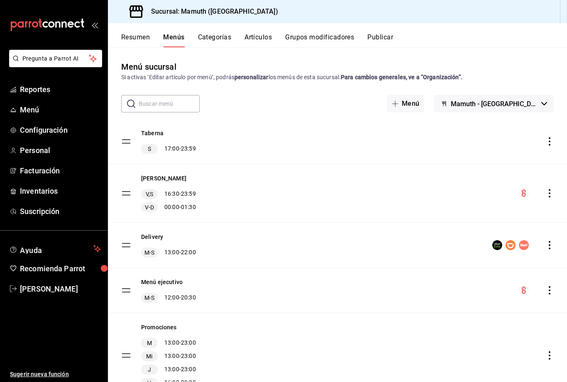
click at [550, 144] on icon "actions" at bounding box center [549, 141] width 8 height 8
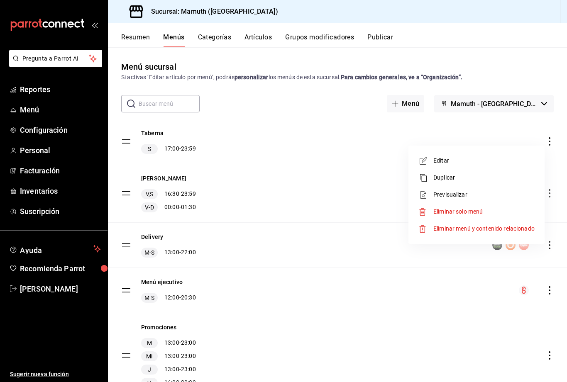
click at [441, 168] on li "Editar" at bounding box center [477, 160] width 130 height 17
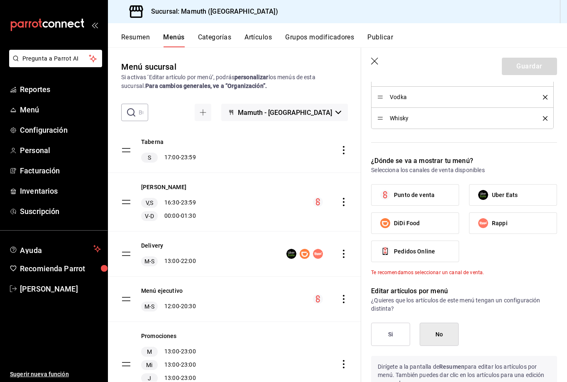
scroll to position [617, 0]
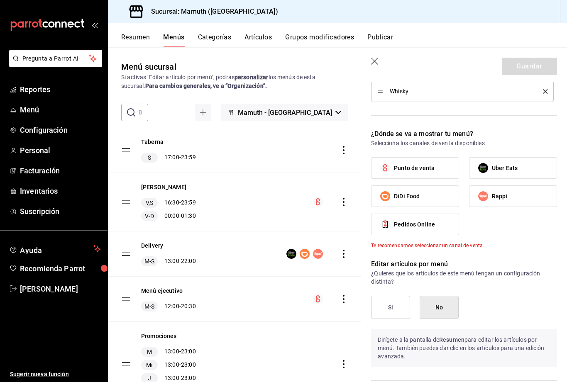
click at [427, 172] on span "Punto de venta" at bounding box center [414, 168] width 41 height 9
click at [394, 172] on input "Punto de venta" at bounding box center [385, 167] width 17 height 17
checkbox input "true"
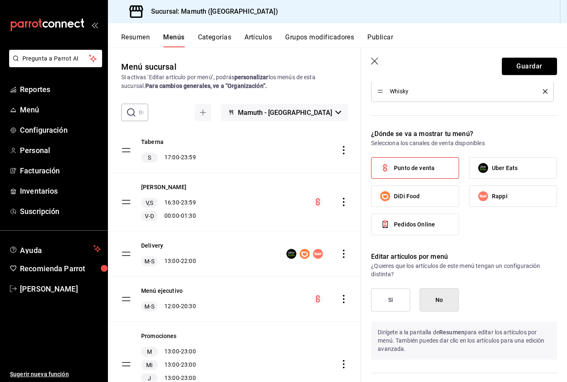
click at [537, 65] on button "Guardar" at bounding box center [529, 66] width 55 height 17
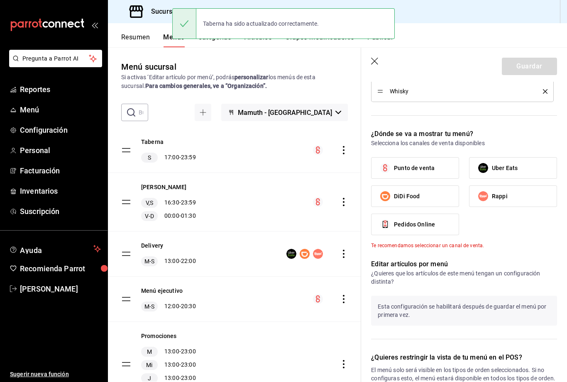
checkbox input "false"
type input "1755996257304"
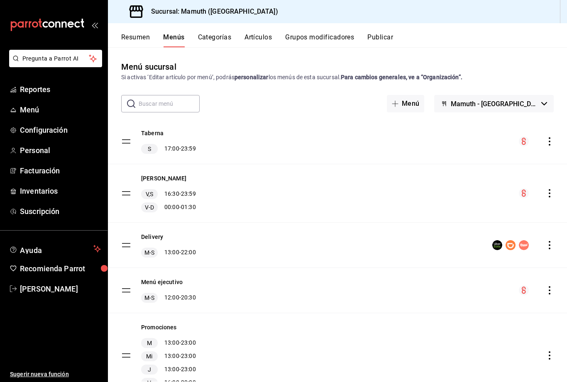
click at [386, 37] on button "Publicar" at bounding box center [380, 40] width 26 height 14
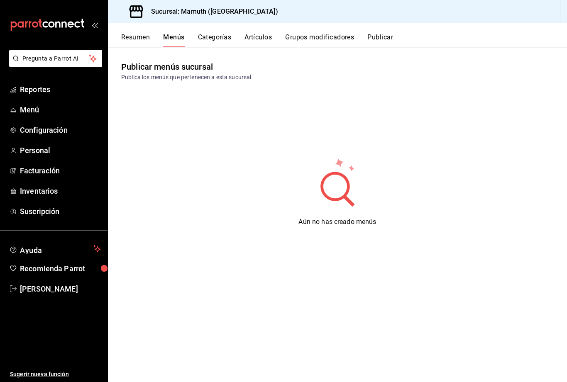
click at [383, 36] on button "Publicar" at bounding box center [380, 40] width 26 height 14
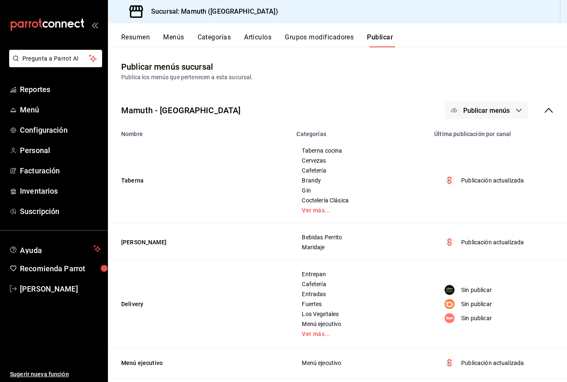
click at [506, 108] on span "Publicar menús" at bounding box center [486, 111] width 46 height 8
click at [505, 138] on span "Punto de venta" at bounding box center [499, 137] width 40 height 9
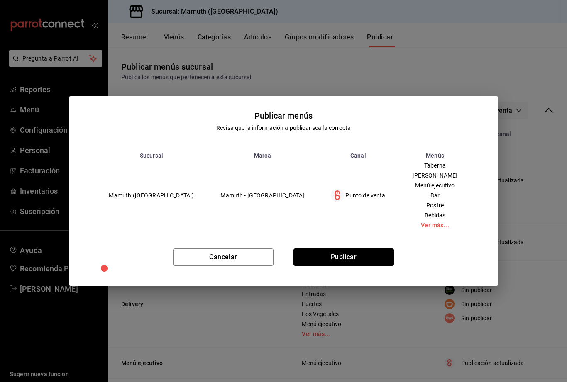
click at [369, 263] on button "Publicar" at bounding box center [343, 257] width 100 height 17
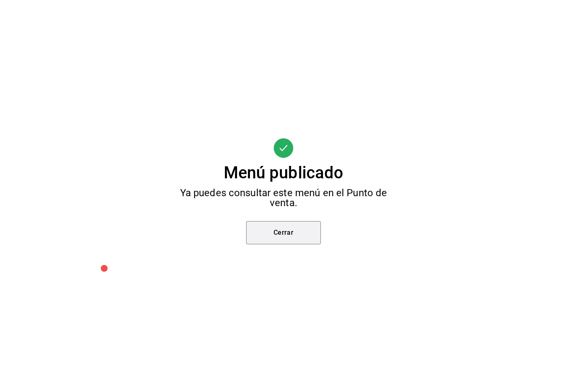
click at [303, 229] on button "Cerrar" at bounding box center [283, 232] width 75 height 23
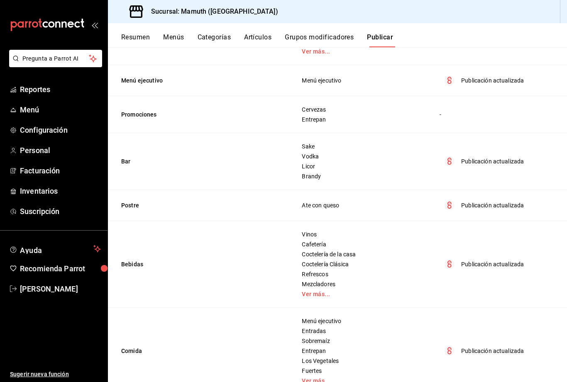
scroll to position [282, 0]
